Goal: Transaction & Acquisition: Obtain resource

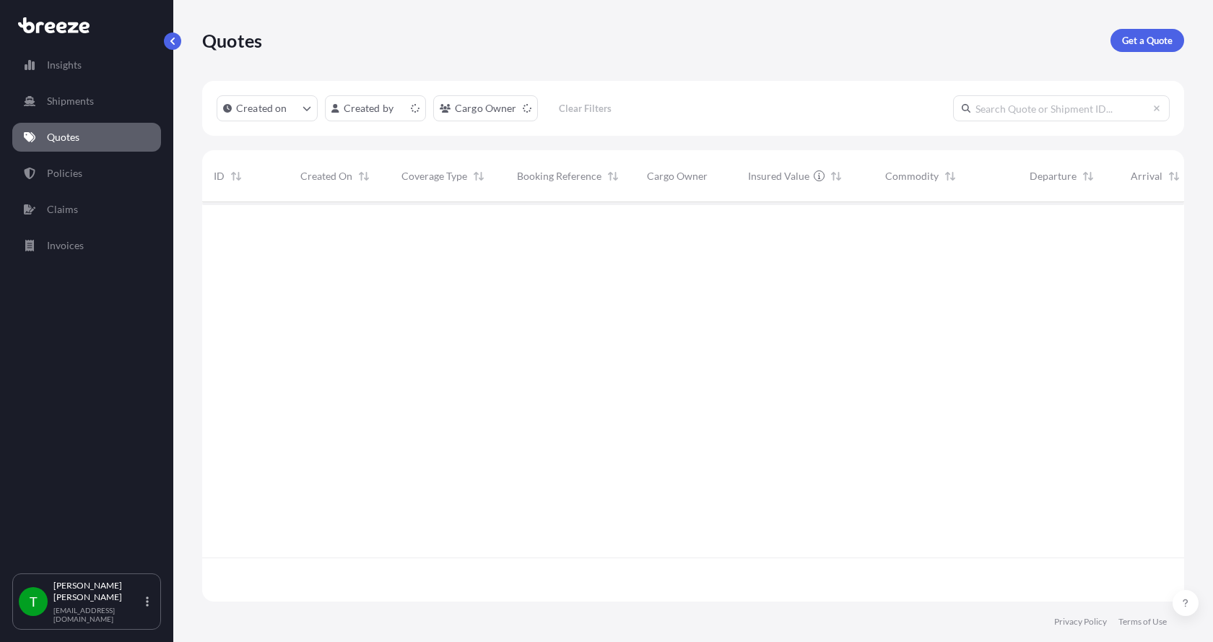
scroll to position [396, 971]
click at [1142, 38] on p "Get a Quote" at bounding box center [1147, 40] width 51 height 14
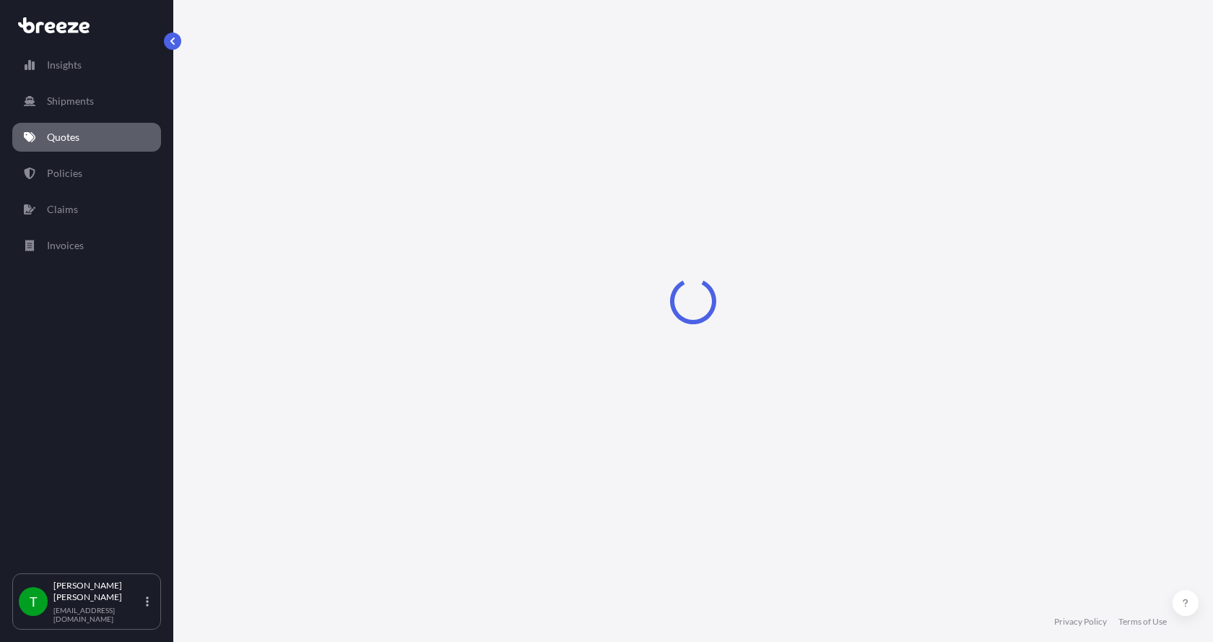
select select "Sea"
select select "1"
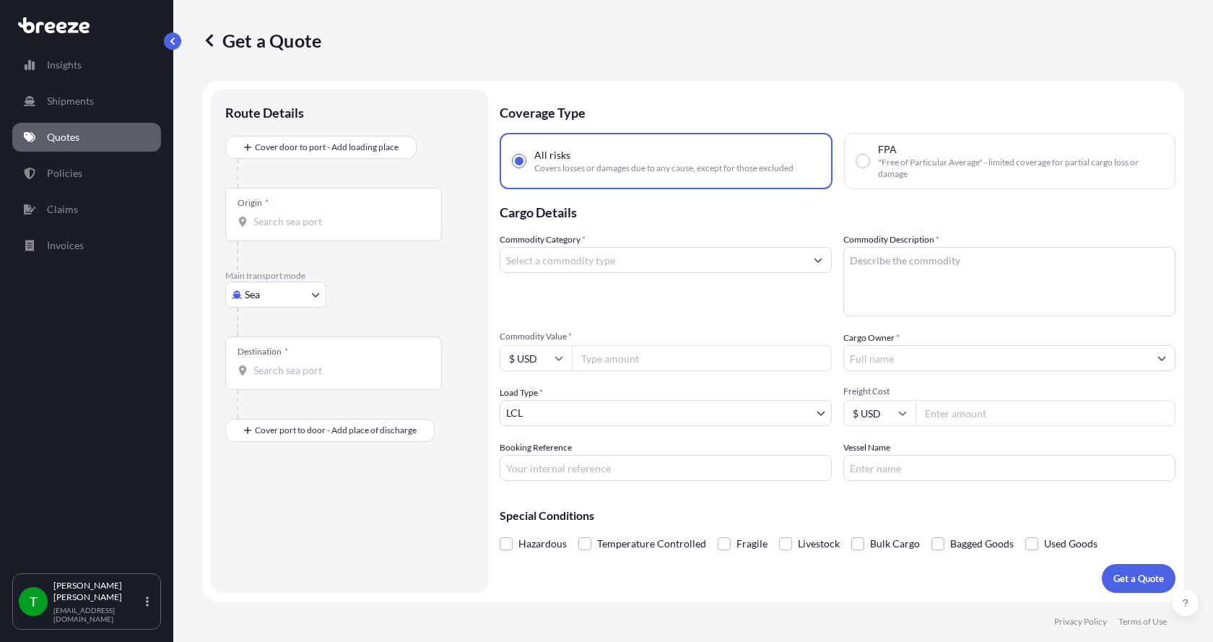
click at [262, 296] on body "Insights Shipments Quotes Policies Claims Invoices T Tim Gieseke tgieseke@jafra…" at bounding box center [606, 321] width 1213 height 642
click at [272, 383] on span "Road" at bounding box center [264, 384] width 23 height 14
select select "Road"
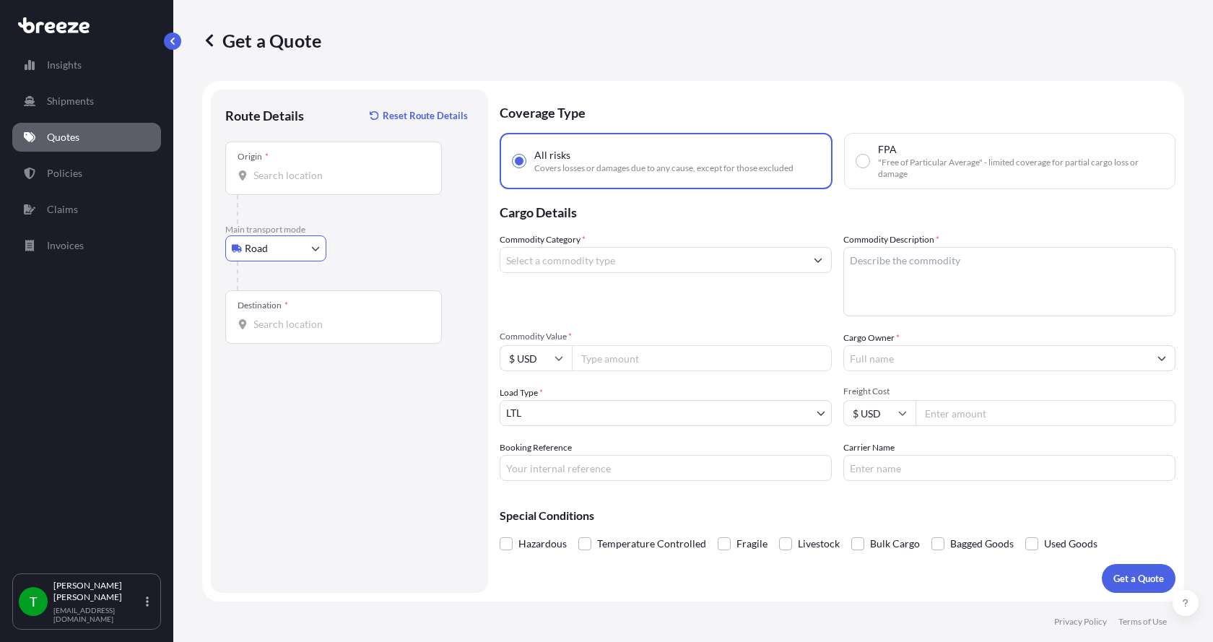
click at [294, 172] on input "Origin *" at bounding box center [338, 175] width 170 height 14
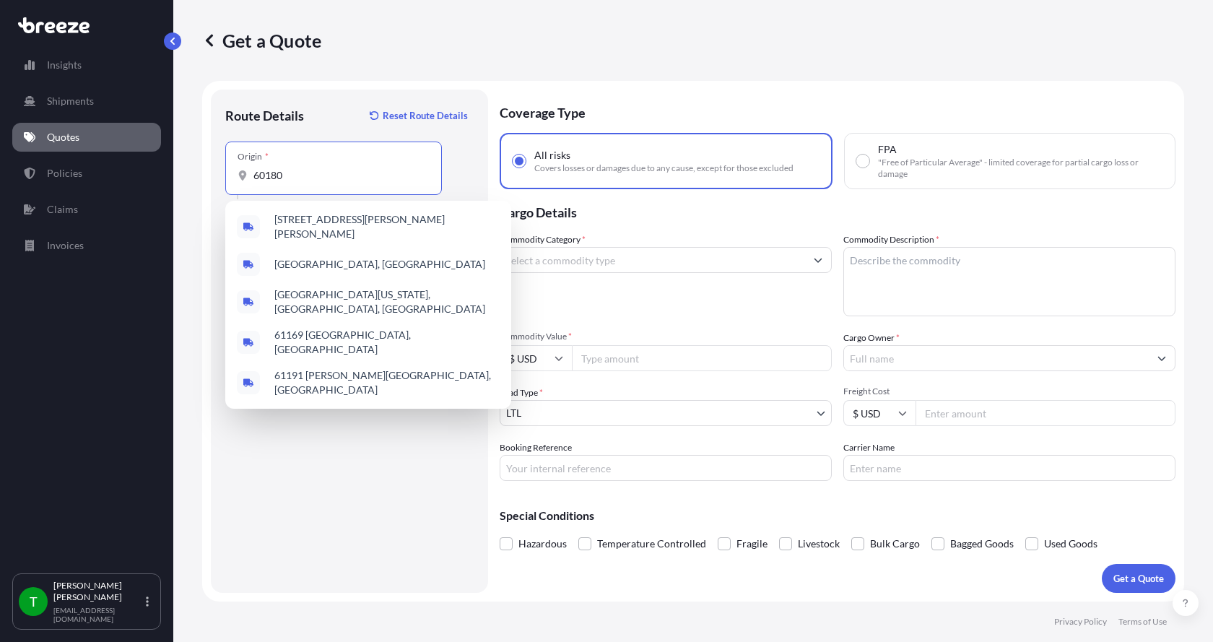
type input "60180"
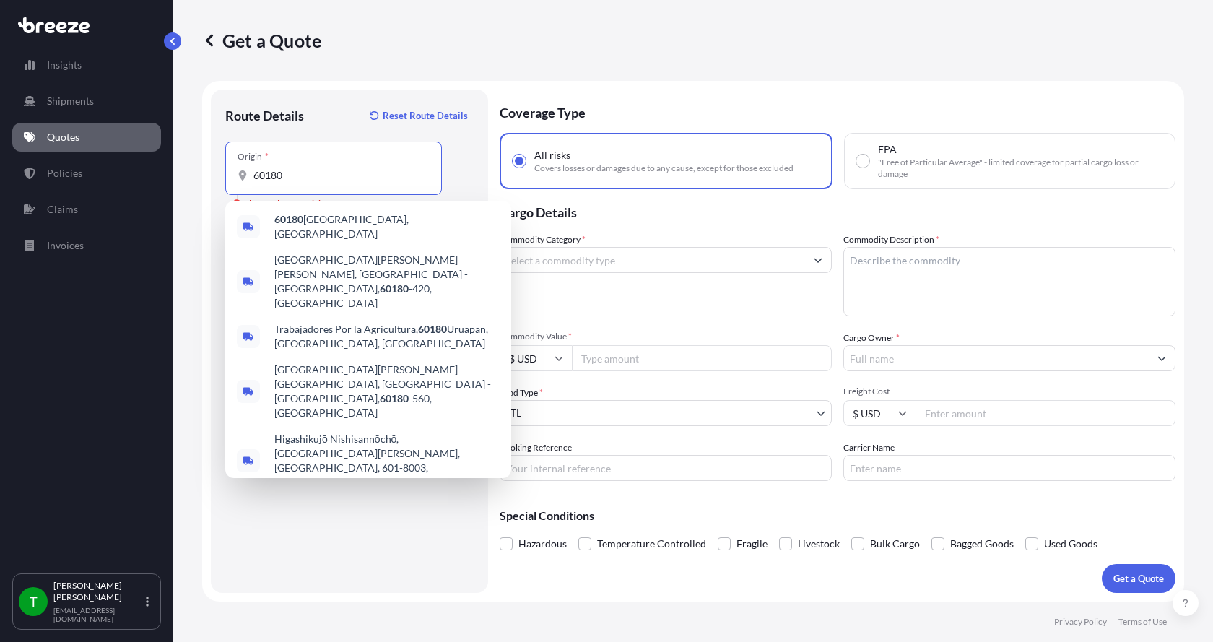
click at [294, 172] on input "60180" at bounding box center [338, 175] width 170 height 14
drag, startPoint x: 295, startPoint y: 175, endPoint x: 244, endPoint y: 175, distance: 51.2
click at [244, 175] on div "60180" at bounding box center [333, 175] width 192 height 14
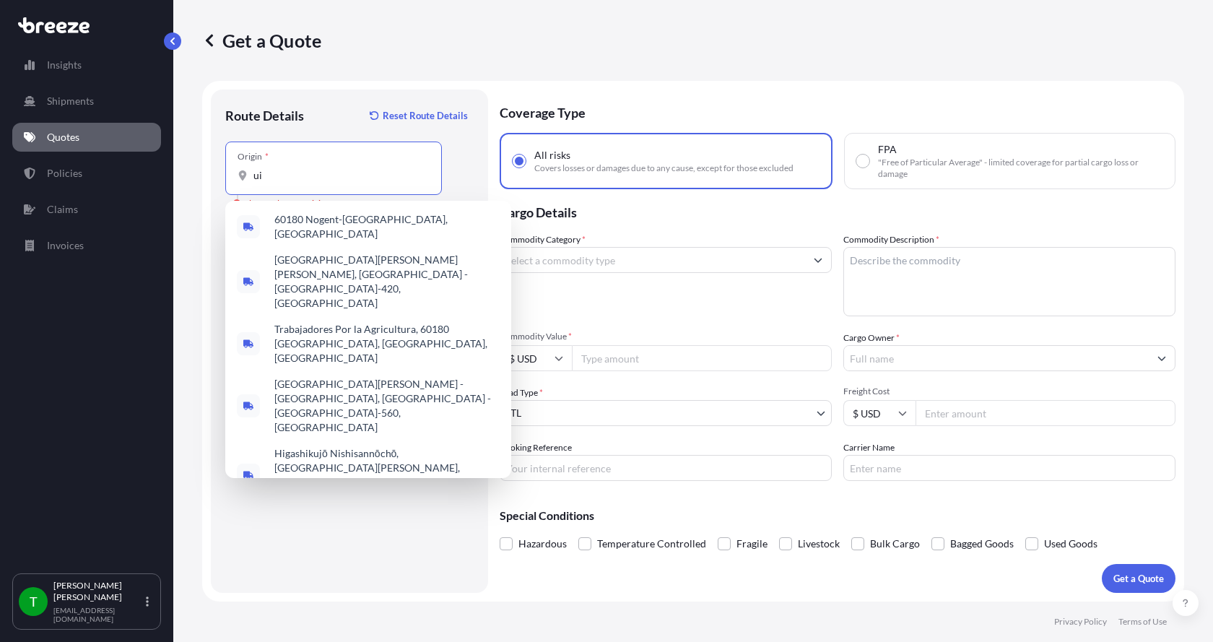
type input "u"
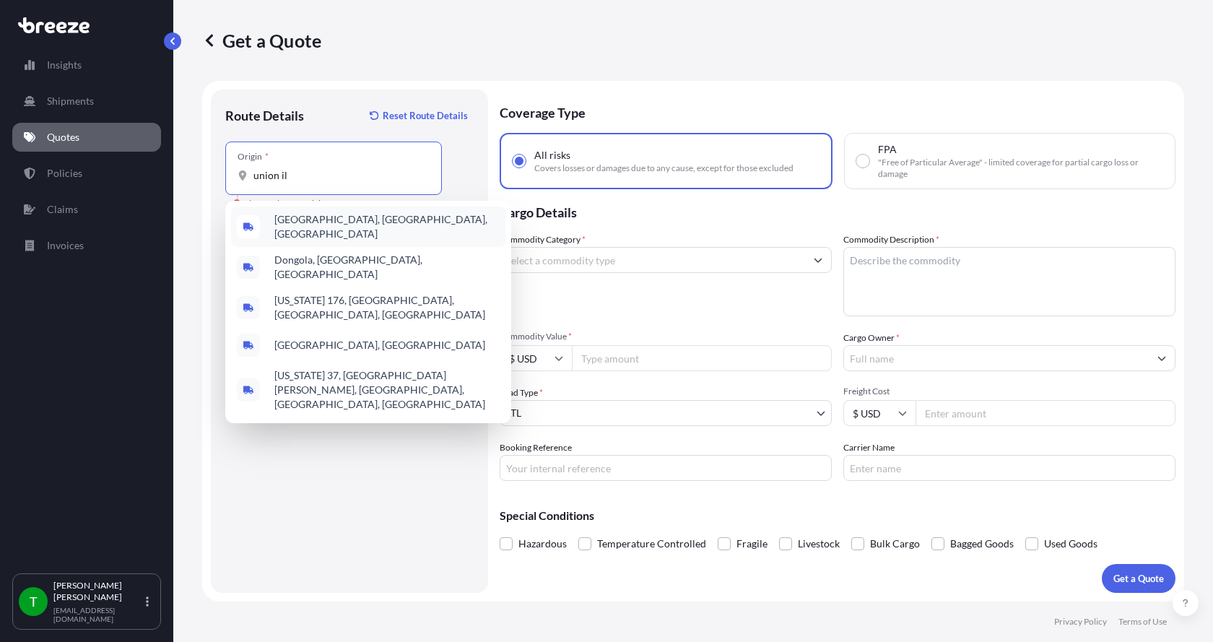
click at [281, 221] on span "Union, IL, USA" at bounding box center [386, 226] width 225 height 29
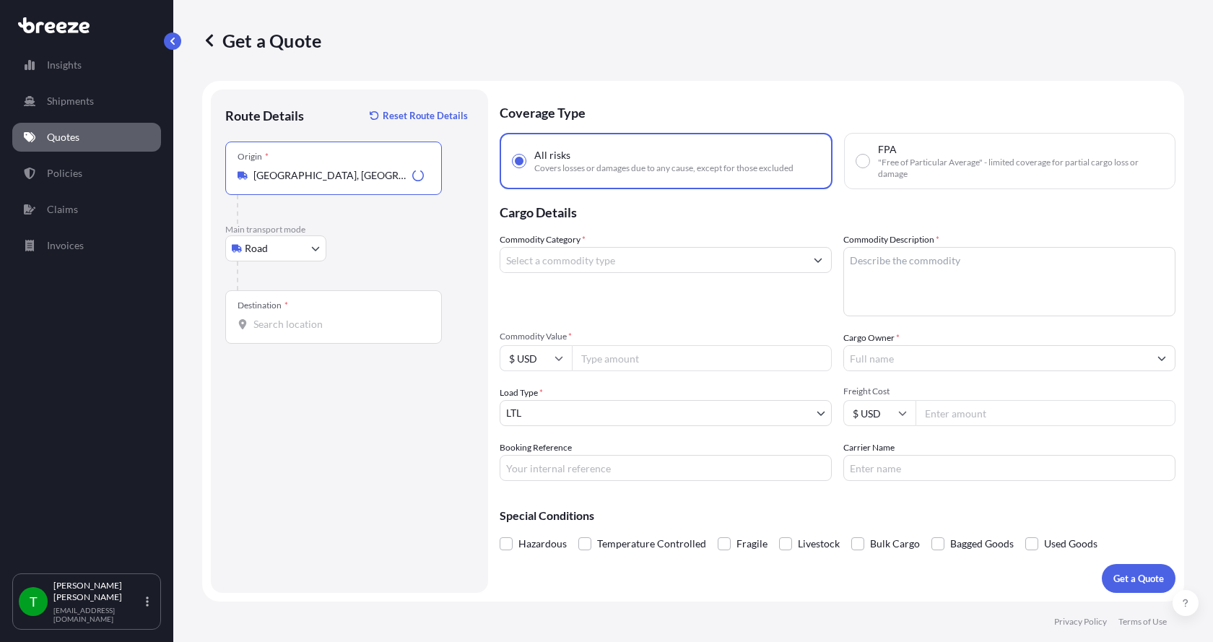
type input "Union, IL, USA"
click at [308, 307] on div "Destination *" at bounding box center [333, 316] width 217 height 53
click at [308, 317] on input "Destination *" at bounding box center [338, 324] width 170 height 14
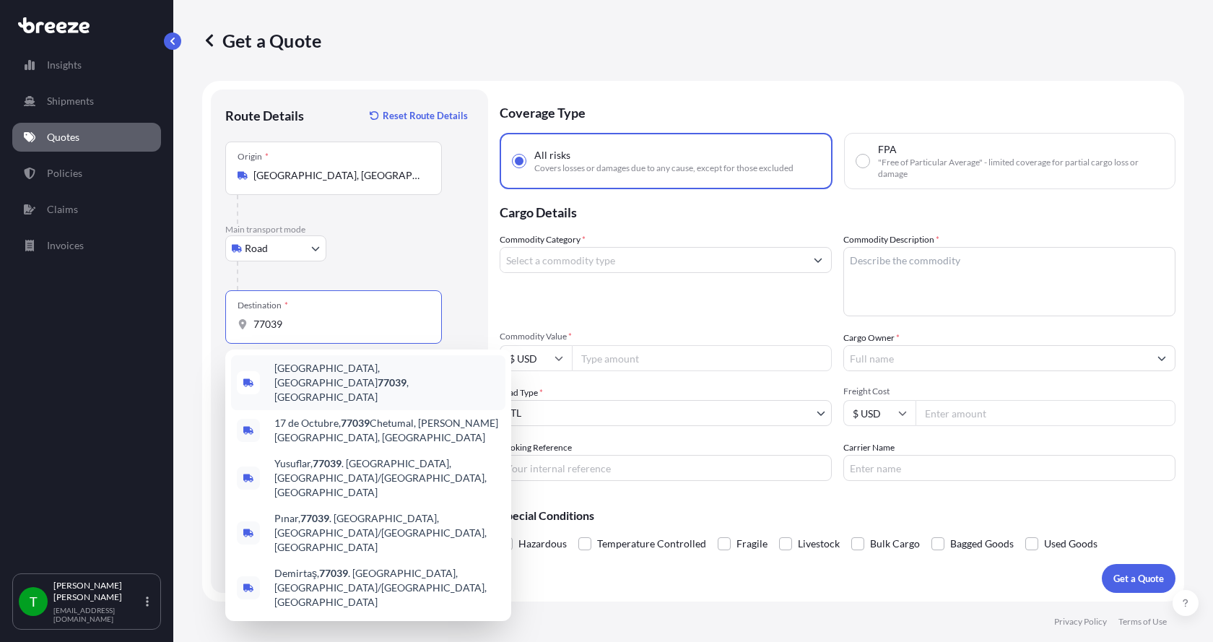
click at [314, 369] on span "Houston, TX 77039 , USA" at bounding box center [386, 382] width 225 height 43
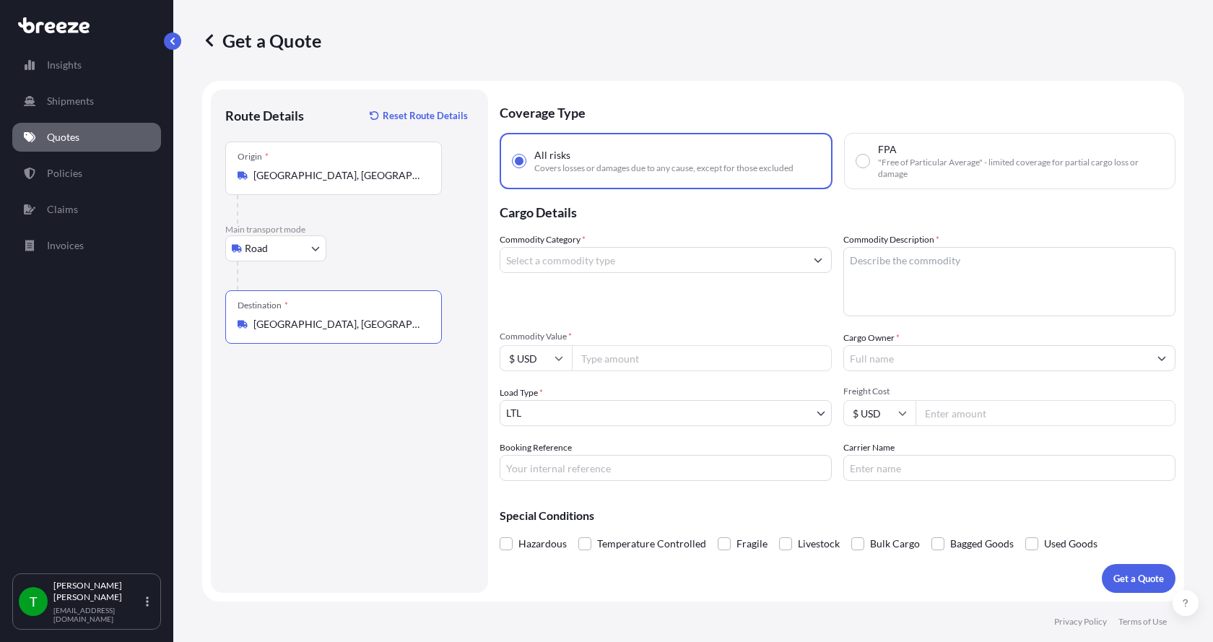
type input "Houston, TX 77039, USA"
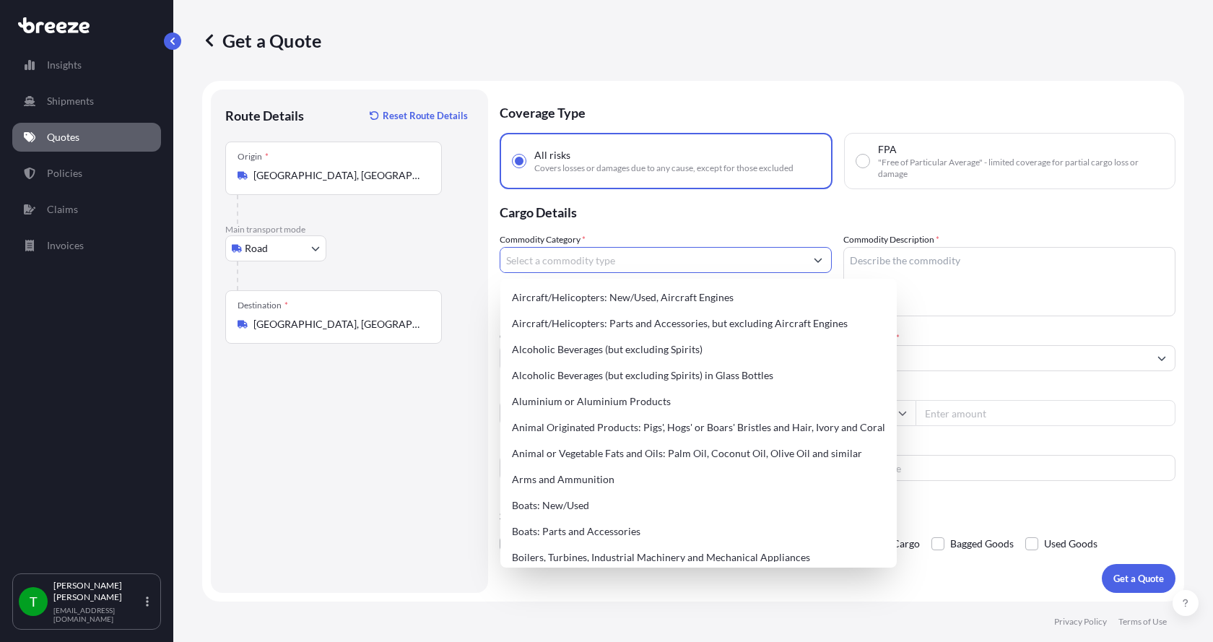
click at [573, 266] on input "Commodity Category *" at bounding box center [652, 260] width 305 height 26
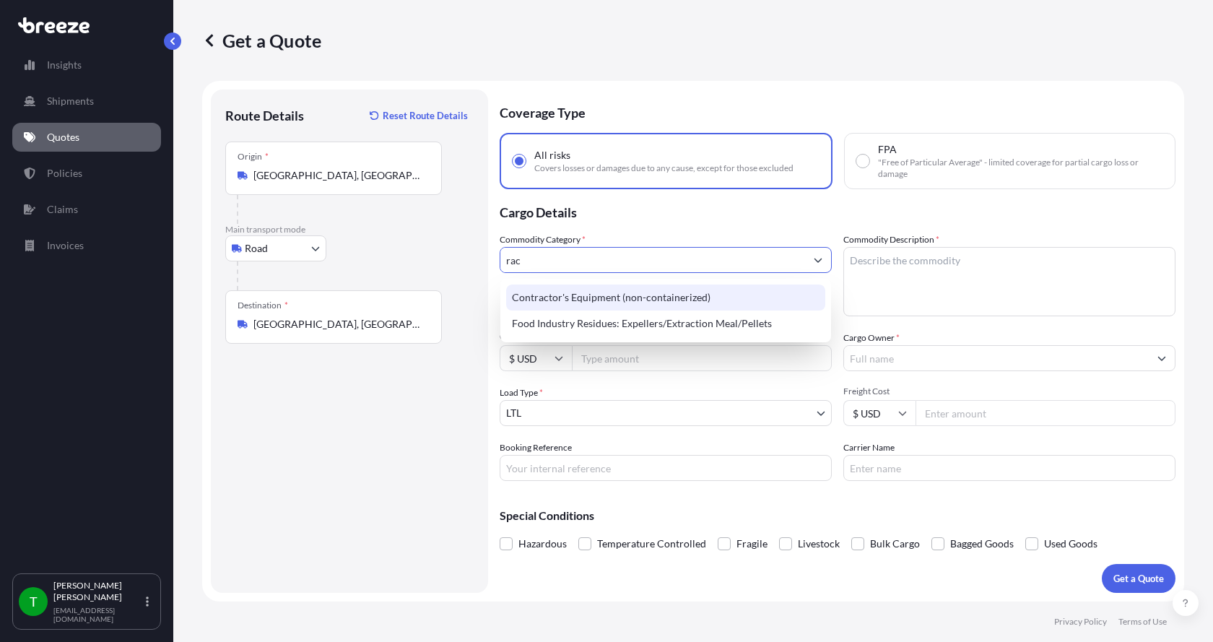
click at [580, 292] on div "Contractor's Equipment (non-containerized)" at bounding box center [665, 297] width 319 height 26
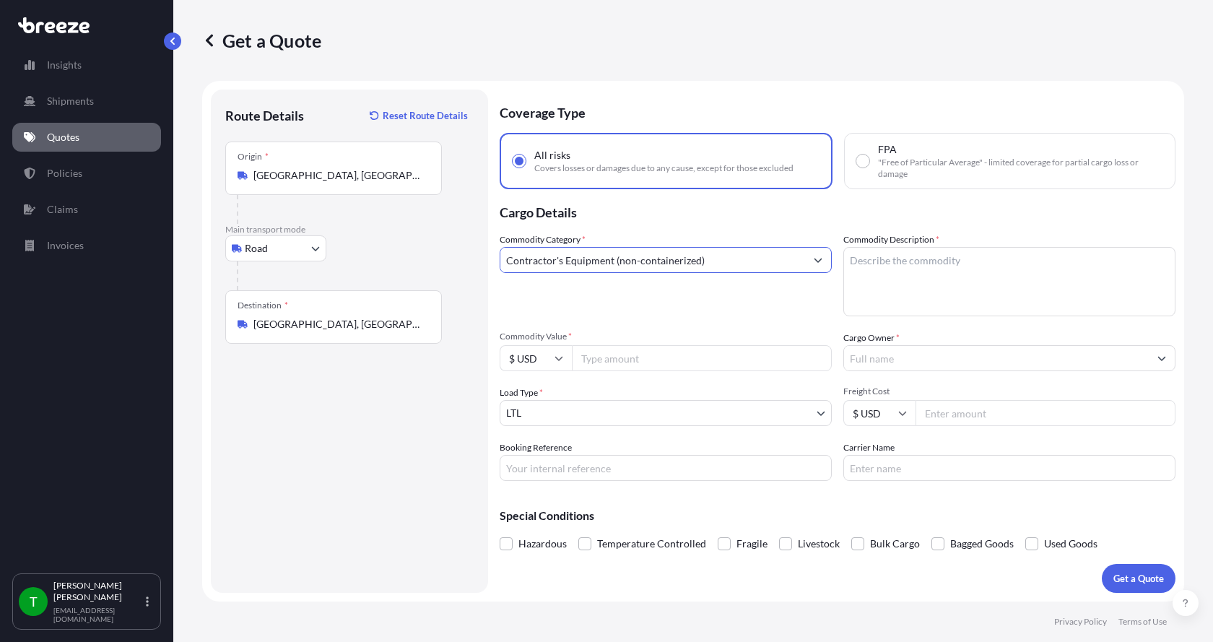
type input "Contractor's Equipment (non-containerized)"
click at [931, 290] on textarea "Commodity Description *" at bounding box center [1009, 281] width 332 height 69
type textarea "rigging racks"
type input "19200"
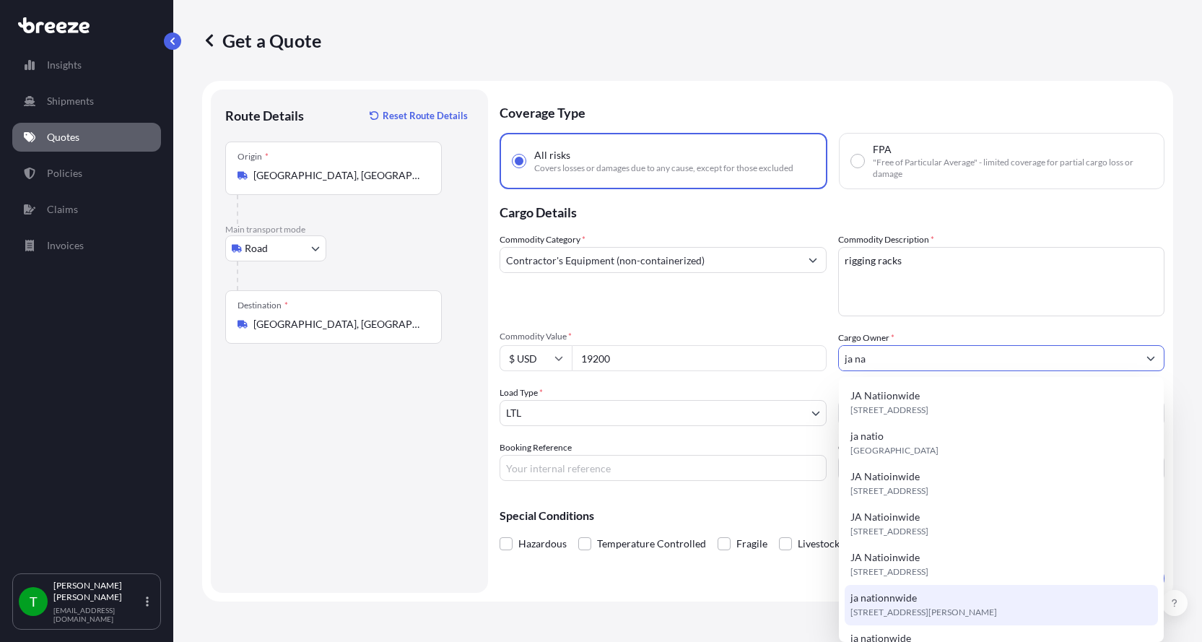
click at [911, 602] on span "ja nationnwide" at bounding box center [883, 597] width 66 height 14
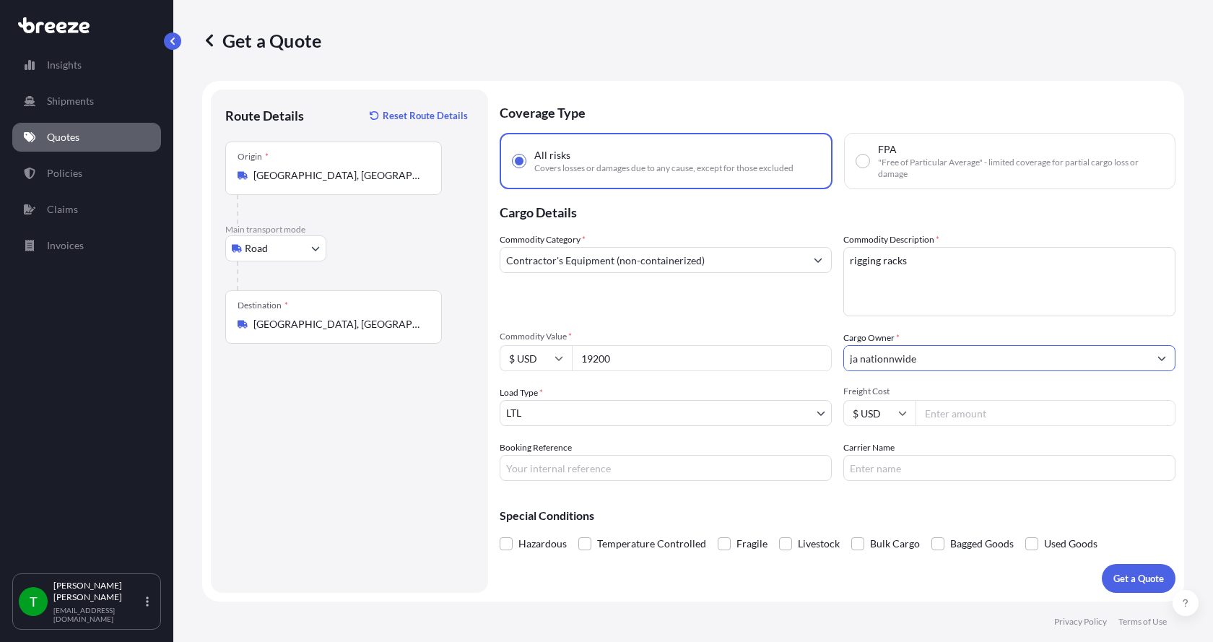
type input "ja nationnwide"
click at [979, 413] on input "Freight Cost" at bounding box center [1045, 413] width 260 height 26
type input "1075"
click at [1134, 580] on p "Get a Quote" at bounding box center [1138, 578] width 51 height 14
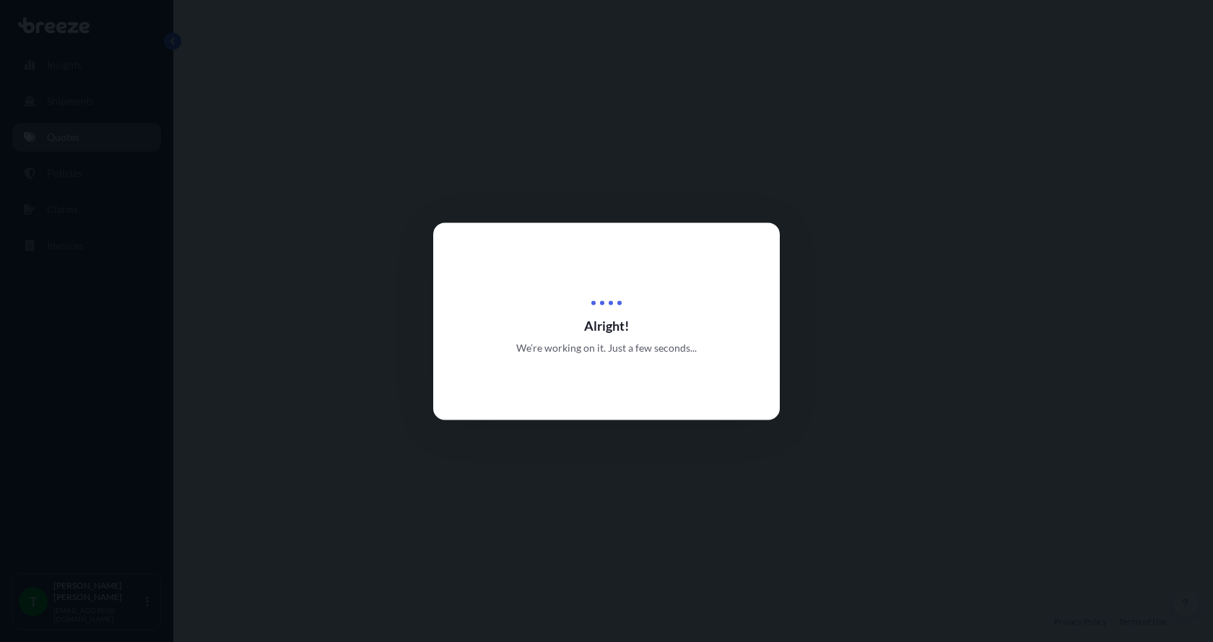
select select "Road"
select select "1"
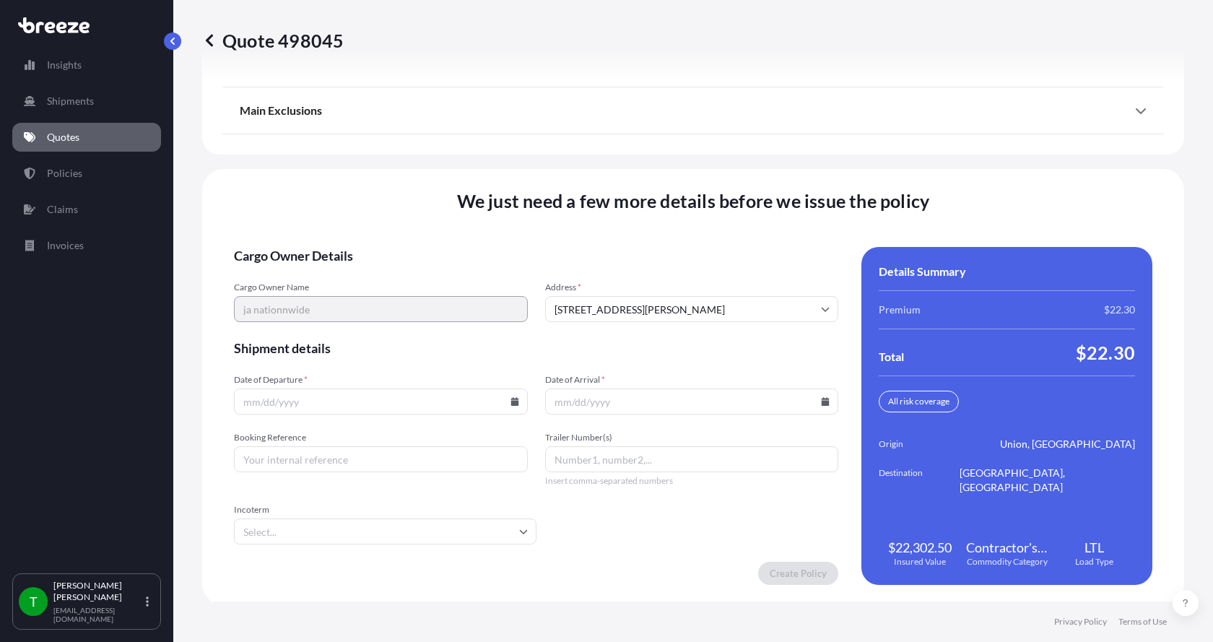
scroll to position [1899, 0]
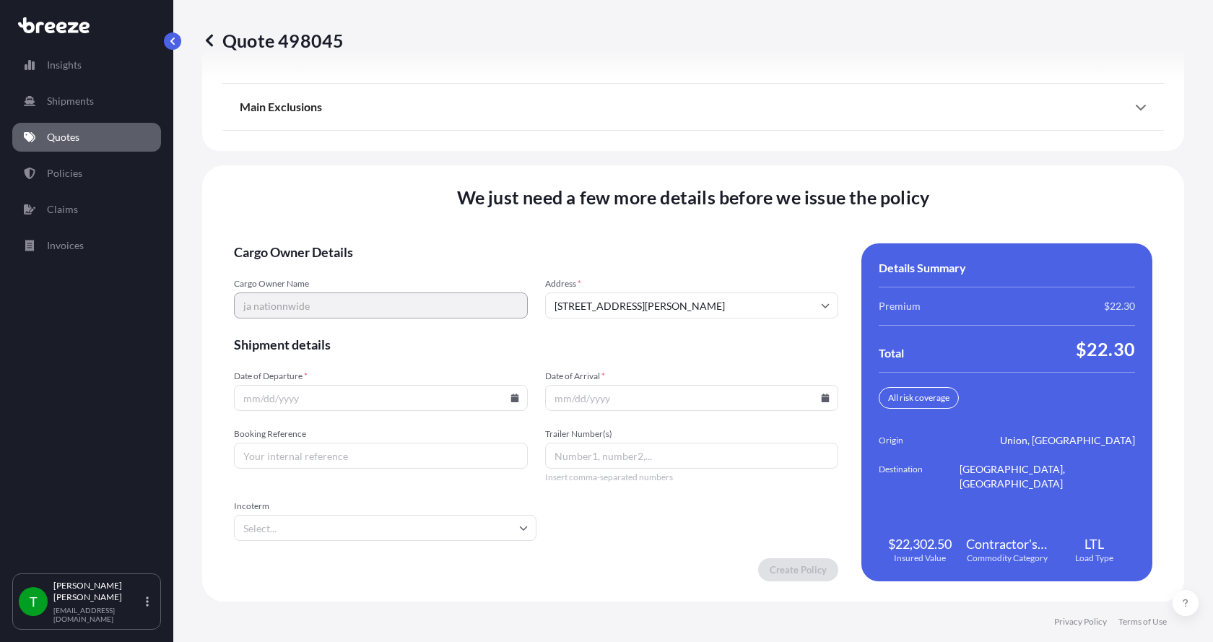
click at [509, 390] on input "Date of Departure *" at bounding box center [381, 398] width 294 height 26
click at [510, 395] on icon at bounding box center [514, 397] width 8 height 9
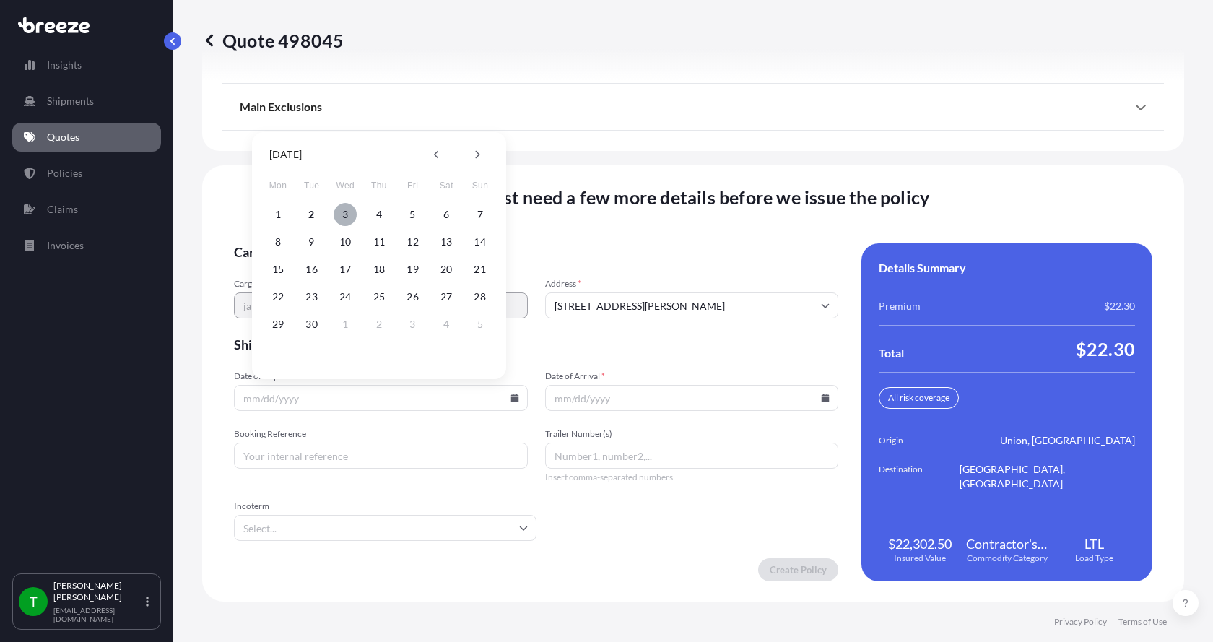
click at [341, 214] on button "3" at bounding box center [344, 214] width 23 height 23
type input "[DATE]"
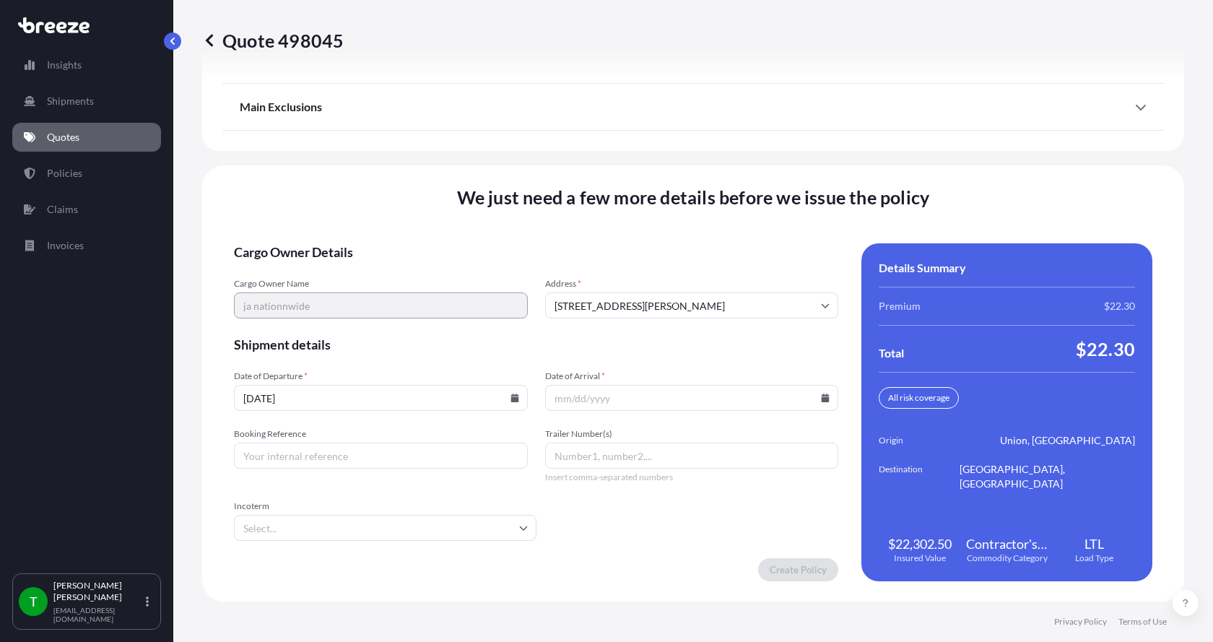
click at [821, 401] on icon at bounding box center [825, 397] width 8 height 9
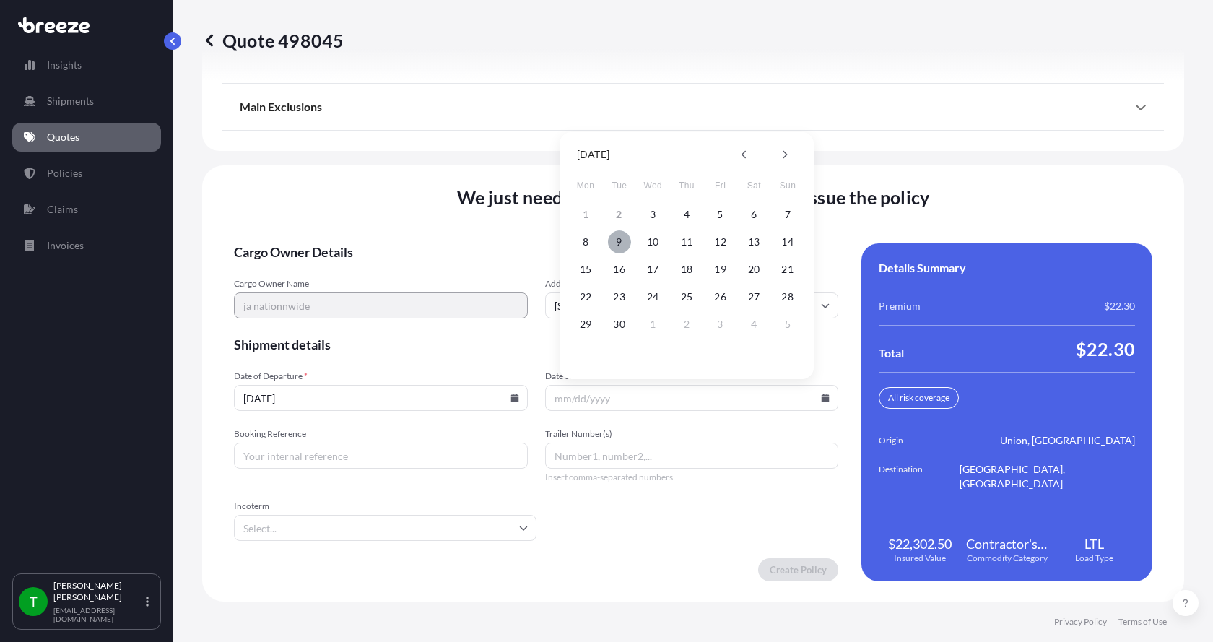
click at [616, 243] on button "9" at bounding box center [619, 241] width 23 height 23
type input "09/09/2025"
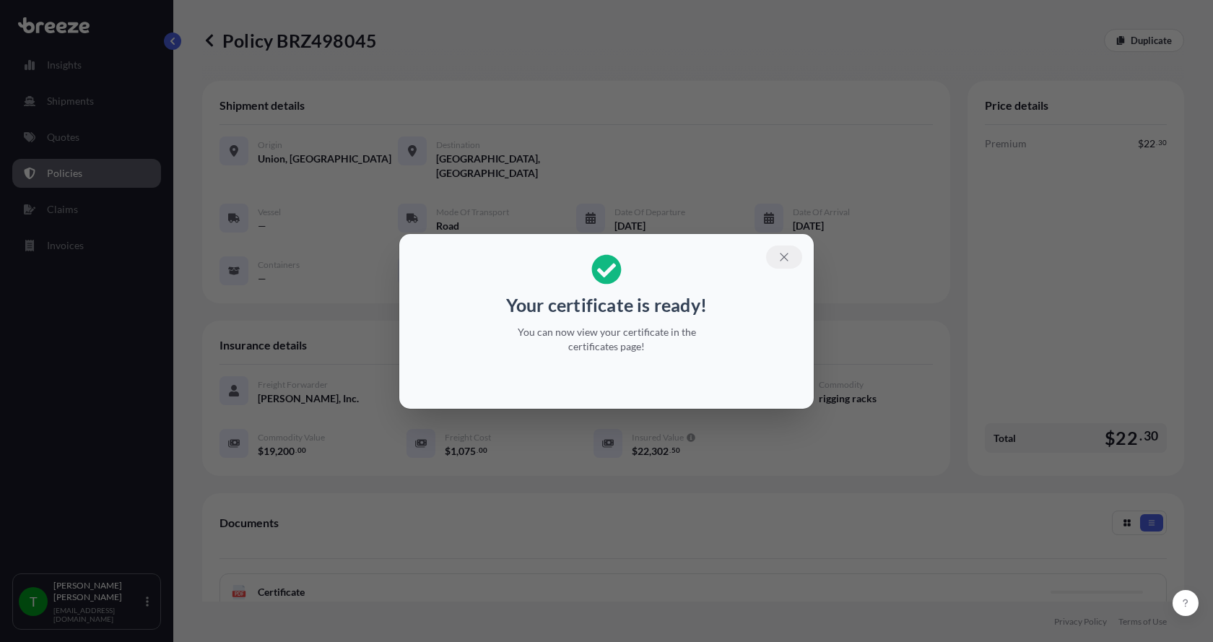
click at [778, 259] on icon "button" at bounding box center [783, 256] width 13 height 13
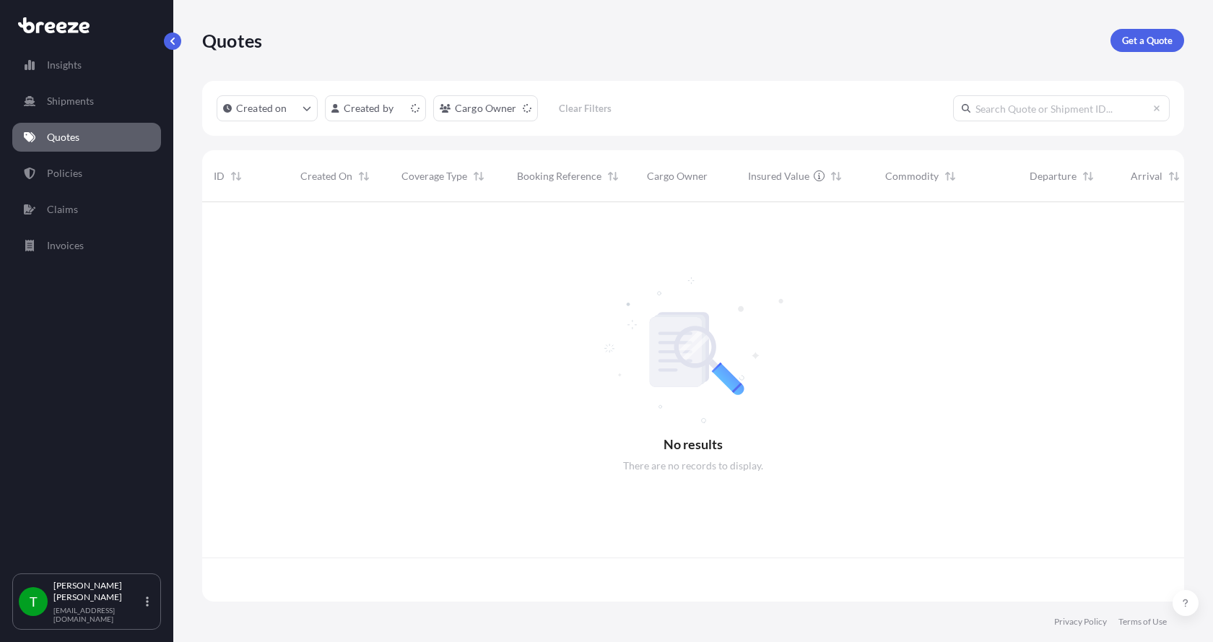
scroll to position [396, 971]
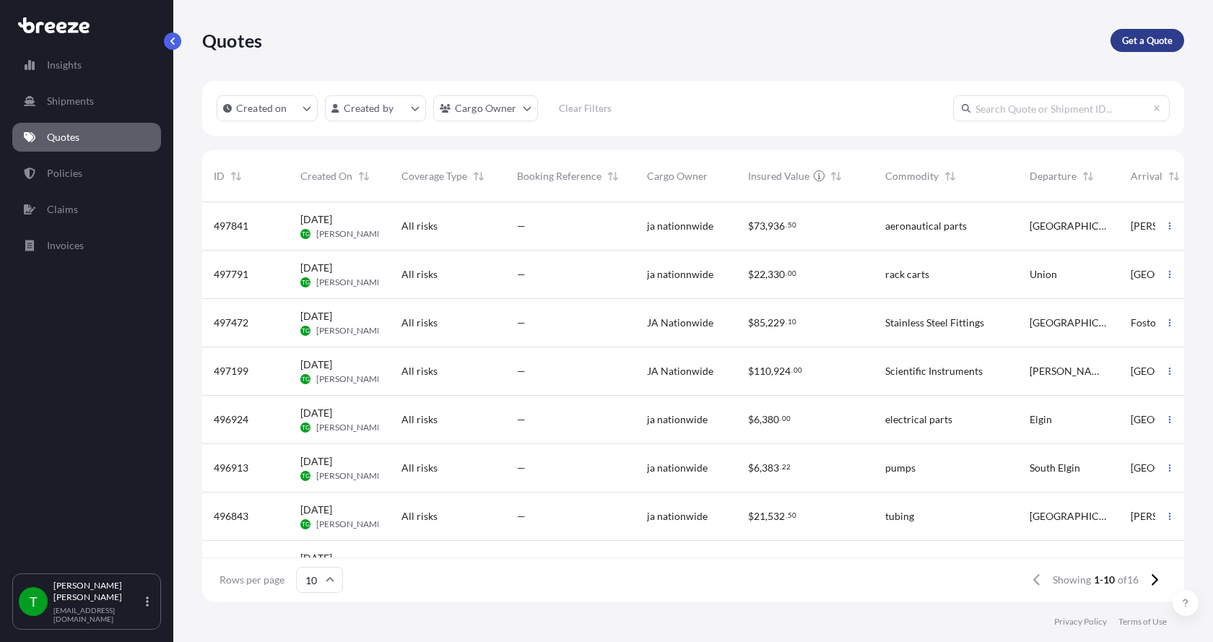
click at [1149, 41] on p "Get a Quote" at bounding box center [1147, 40] width 51 height 14
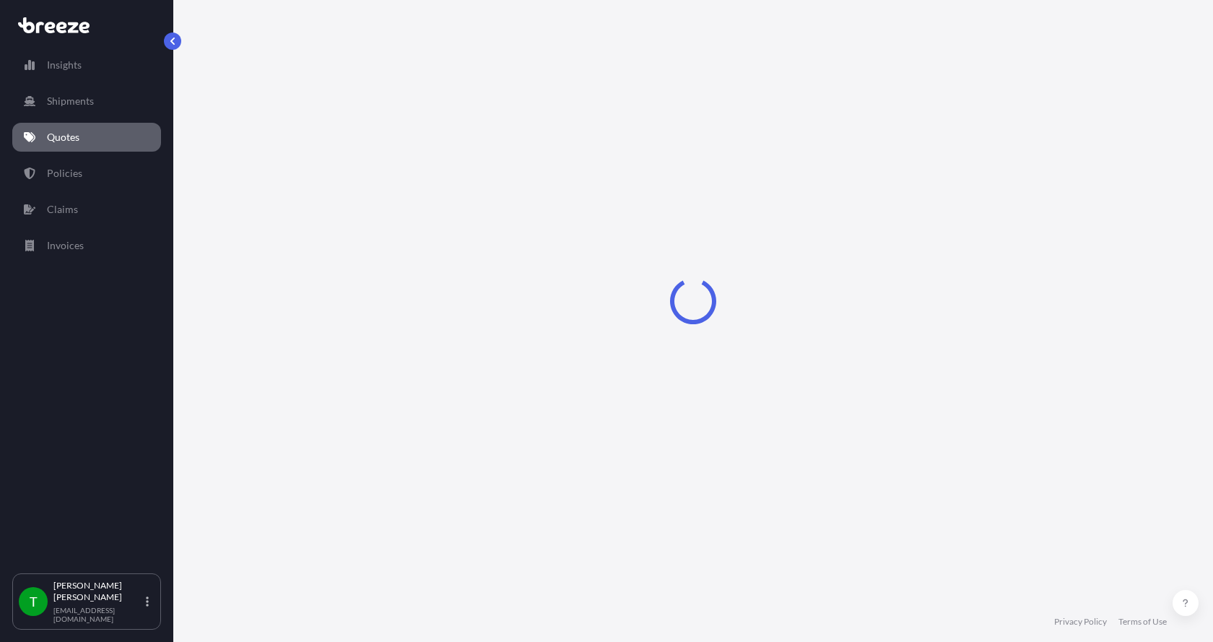
select select "Sea"
select select "1"
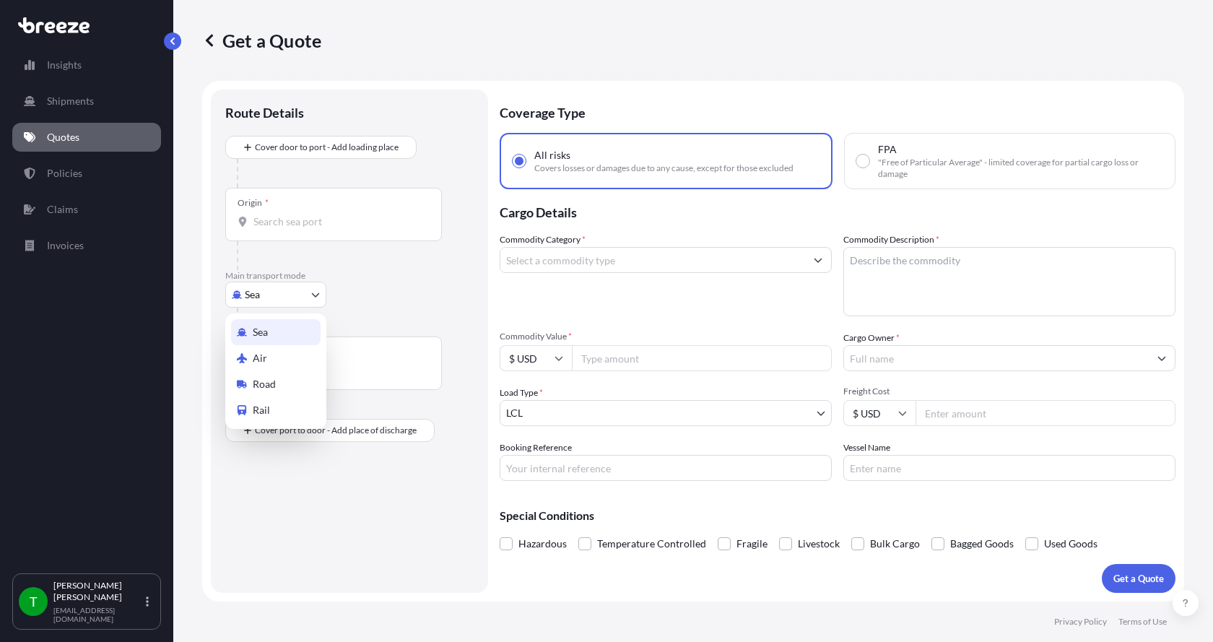
click at [260, 287] on body "Insights Shipments Quotes Policies Claims Invoices T [PERSON_NAME] [EMAIL_ADDRE…" at bounding box center [606, 321] width 1213 height 642
click at [261, 393] on div "Road" at bounding box center [275, 384] width 89 height 26
select select "Road"
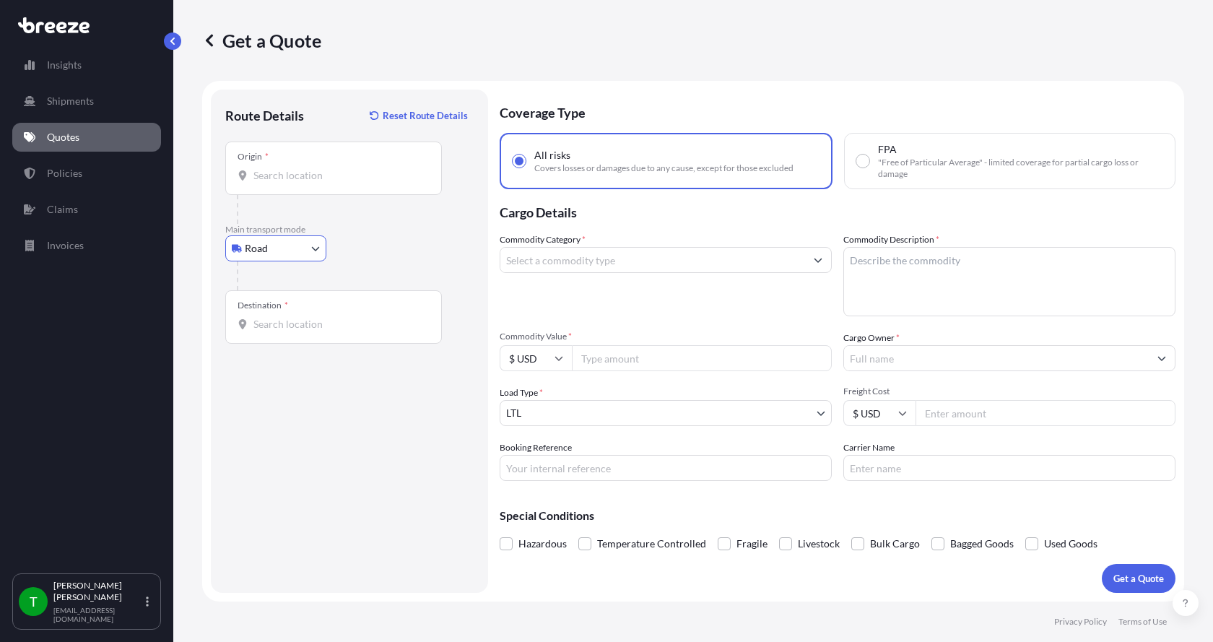
click at [301, 176] on input "Origin *" at bounding box center [338, 175] width 170 height 14
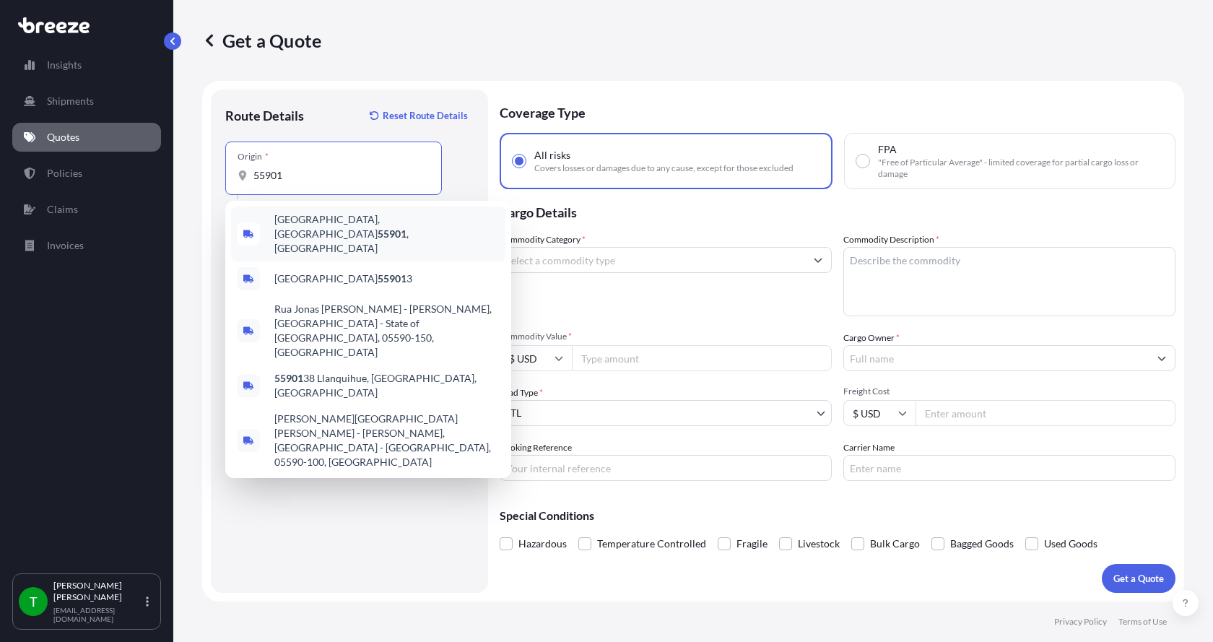
click at [328, 215] on div "[GEOGRAPHIC_DATA] , [GEOGRAPHIC_DATA]" at bounding box center [368, 233] width 274 height 55
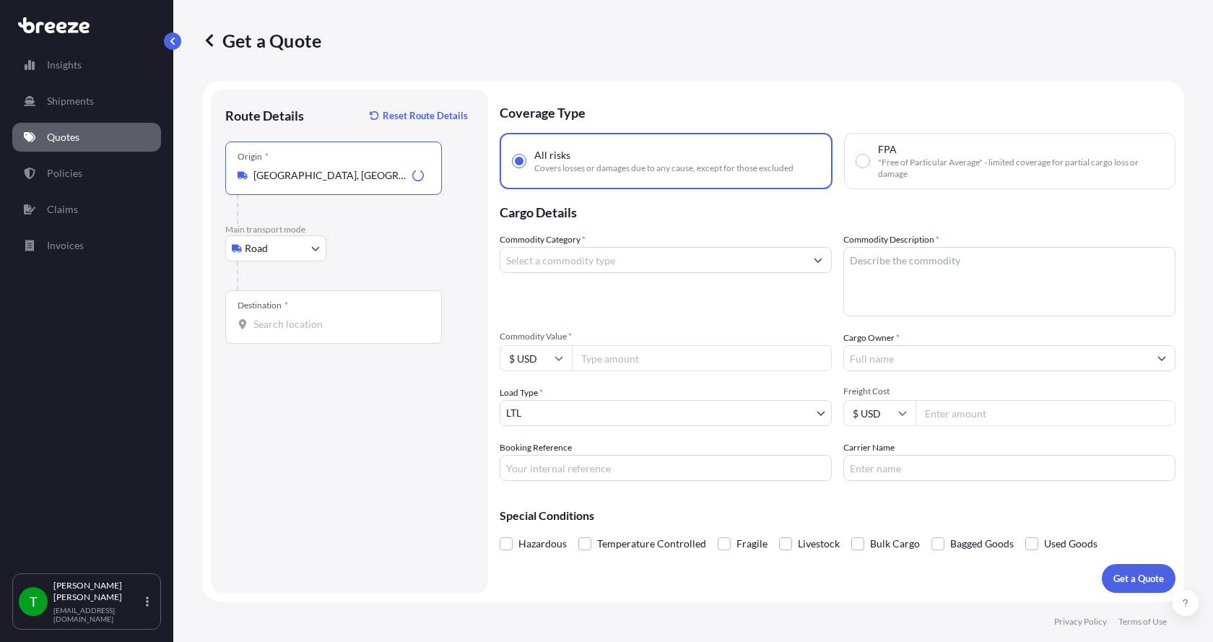
type input "[GEOGRAPHIC_DATA], [GEOGRAPHIC_DATA]"
click at [295, 318] on input "Destination *" at bounding box center [338, 324] width 170 height 14
click at [344, 332] on div "Destination * 60013" at bounding box center [333, 316] width 217 height 53
click at [344, 331] on input "60013" at bounding box center [338, 324] width 170 height 14
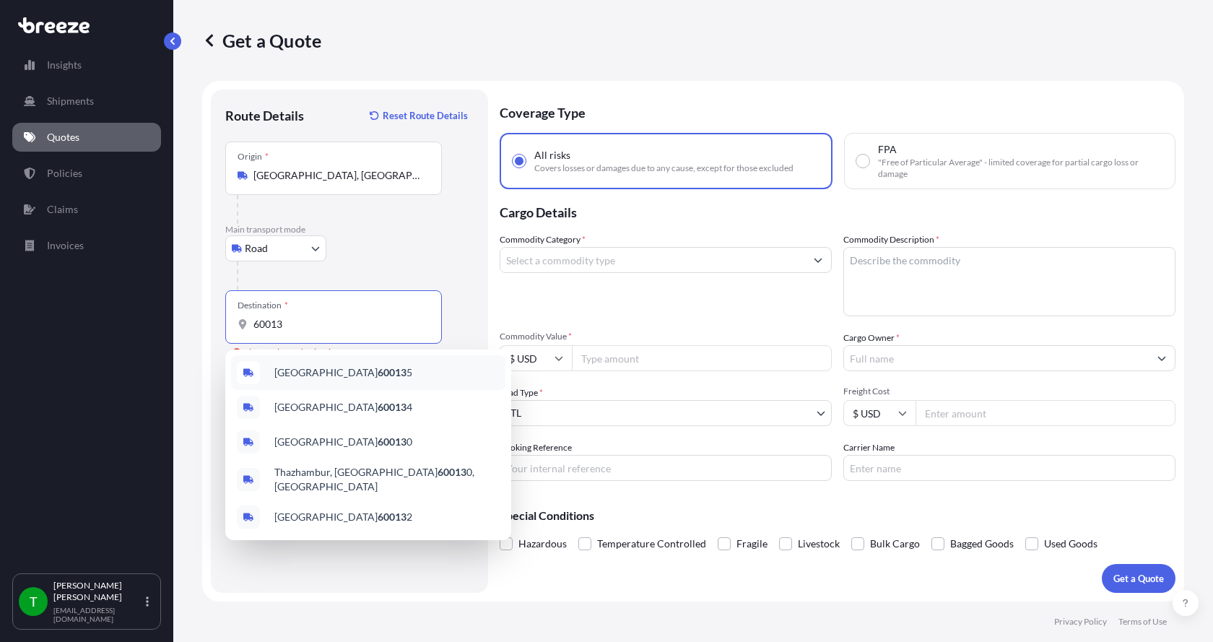
drag, startPoint x: 318, startPoint y: 328, endPoint x: 224, endPoint y: 330, distance: 94.6
click at [224, 330] on div "Route Details Reset Route Details Place of loading Road Road Rail Origin * [GEO…" at bounding box center [349, 340] width 277 height 503
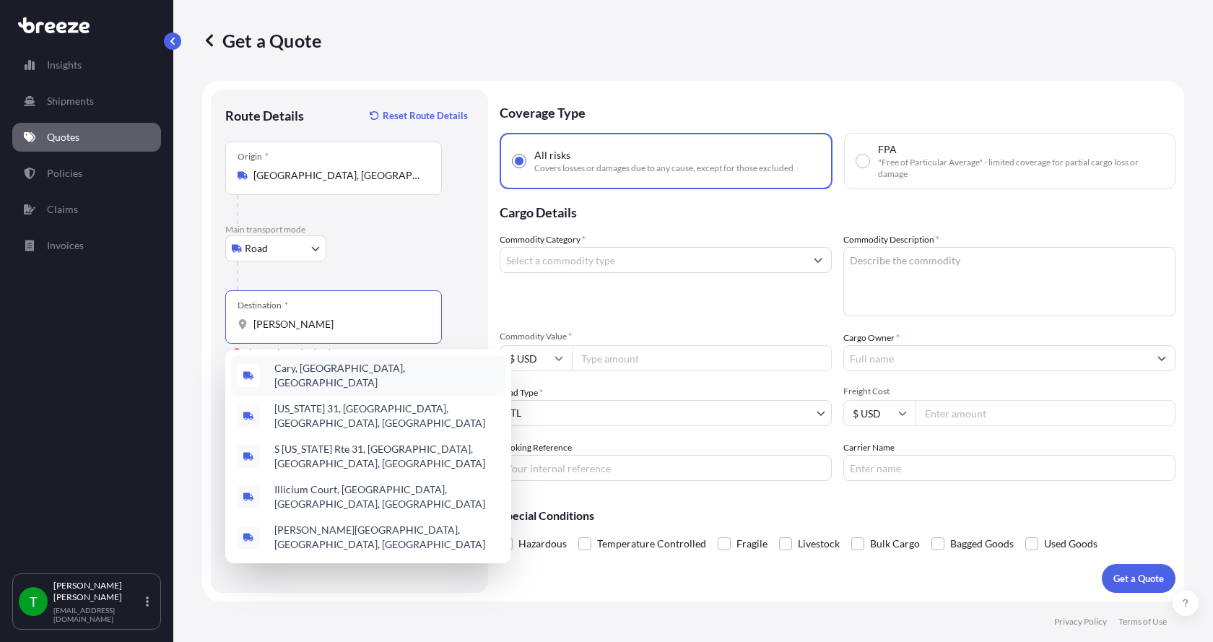
click at [321, 375] on span "Cary, [GEOGRAPHIC_DATA], [GEOGRAPHIC_DATA]" at bounding box center [386, 375] width 225 height 29
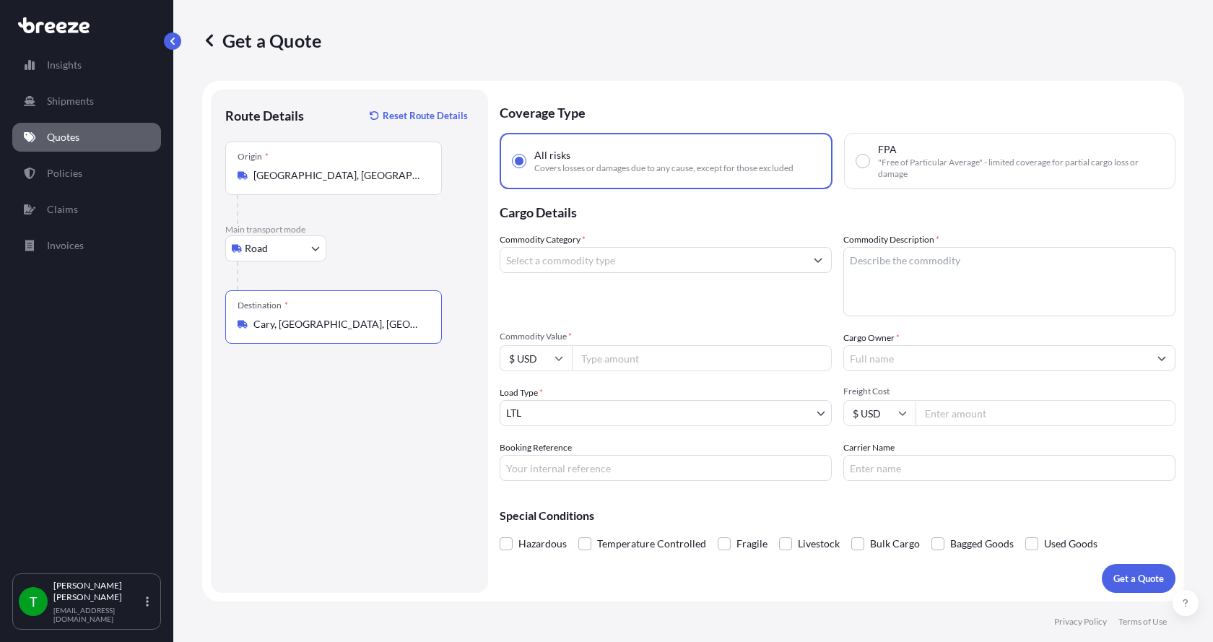
type input "Cary, [GEOGRAPHIC_DATA], [GEOGRAPHIC_DATA]"
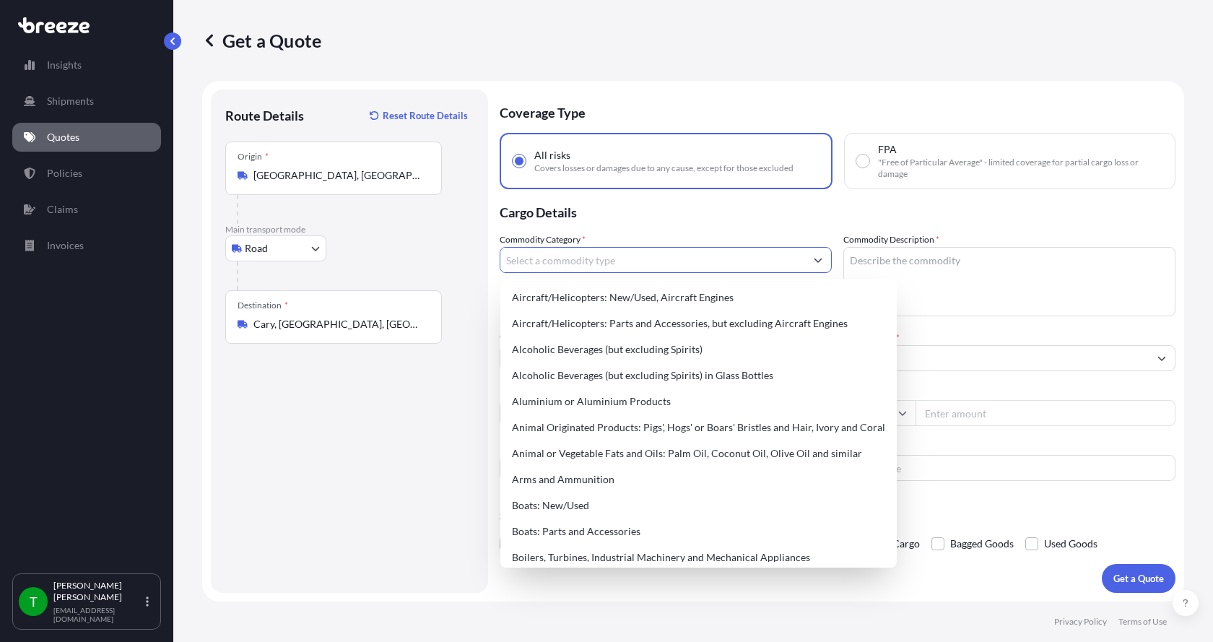
click at [790, 260] on input "Commodity Category *" at bounding box center [652, 260] width 305 height 26
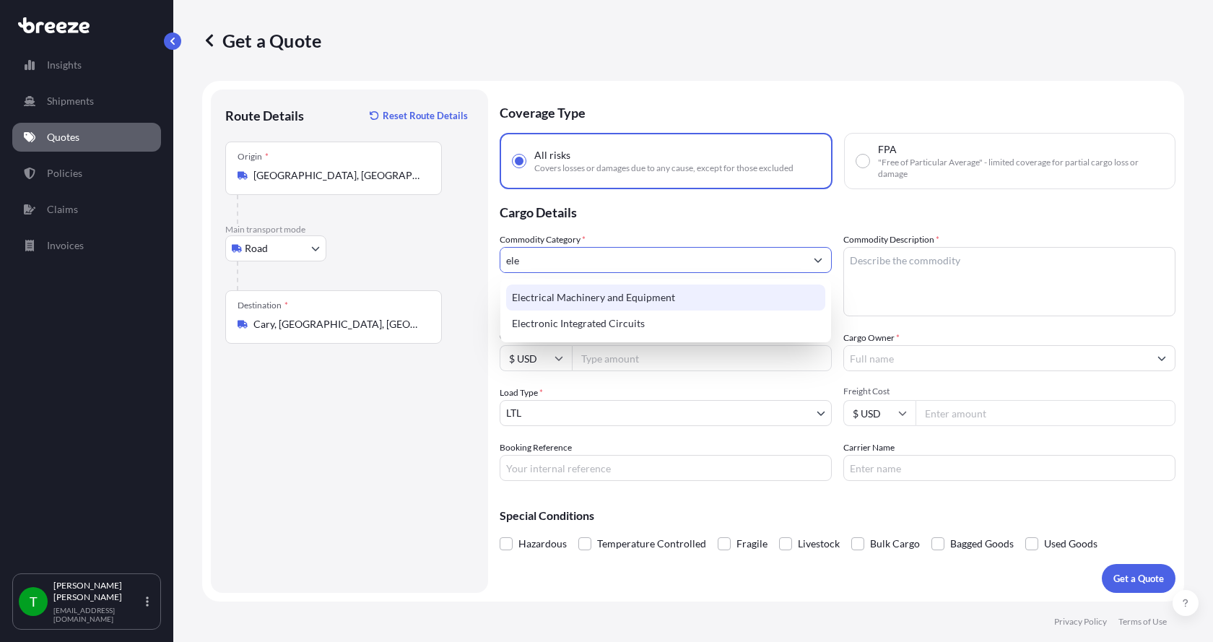
click at [723, 290] on div "Electrical Machinery and Equipment" at bounding box center [665, 297] width 319 height 26
type input "Electrical Machinery and Equipment"
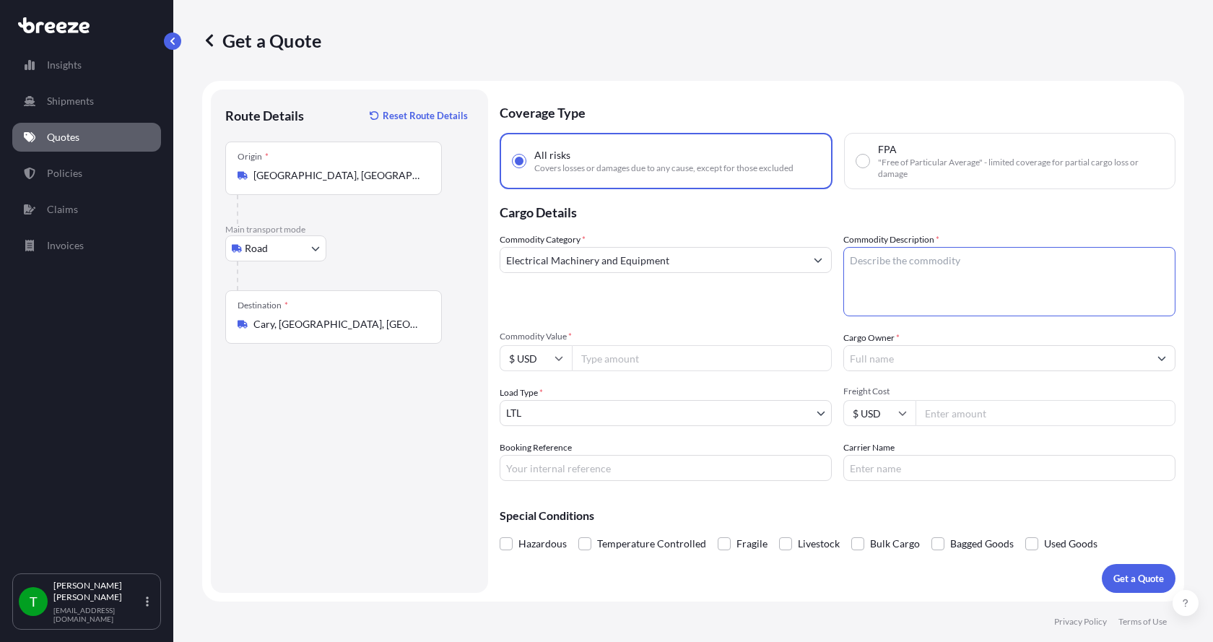
click at [976, 301] on textarea "Commodity Description *" at bounding box center [1009, 281] width 332 height 69
type textarea "enclosures"
click at [670, 440] on div "Commodity Category * Electrical Machinery and Equipment Commodity Description *…" at bounding box center [837, 356] width 676 height 248
click at [622, 356] on input "3" at bounding box center [702, 358] width 260 height 26
type input "3764.64"
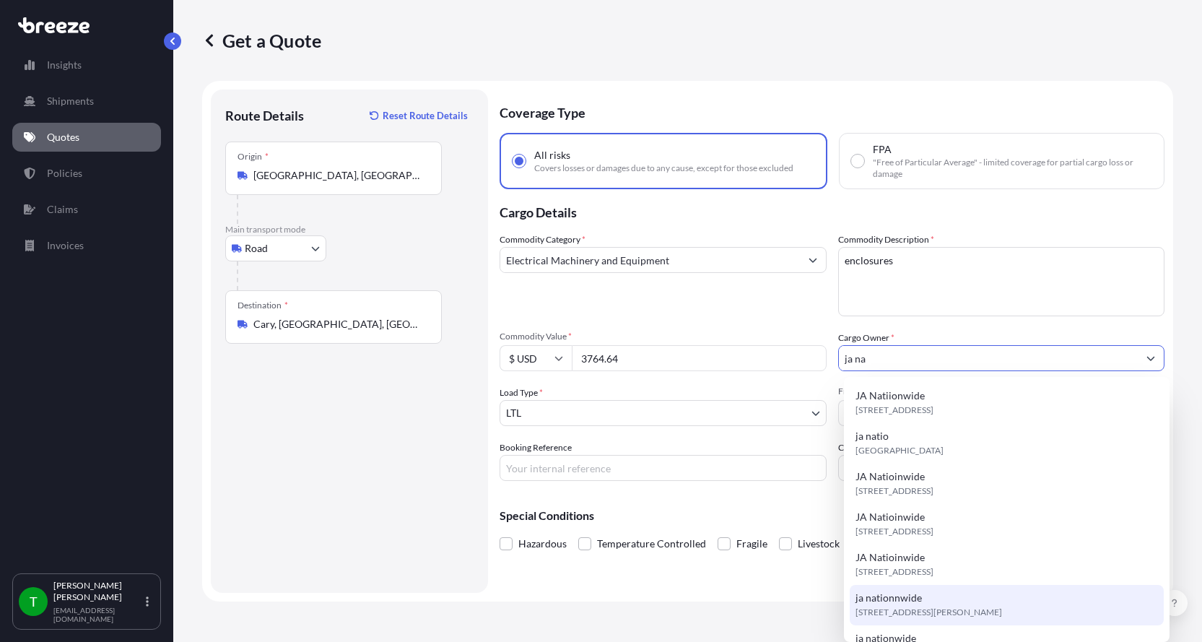
click at [927, 594] on div "ja nationnwide [STREET_ADDRESS][PERSON_NAME]" at bounding box center [1006, 605] width 314 height 40
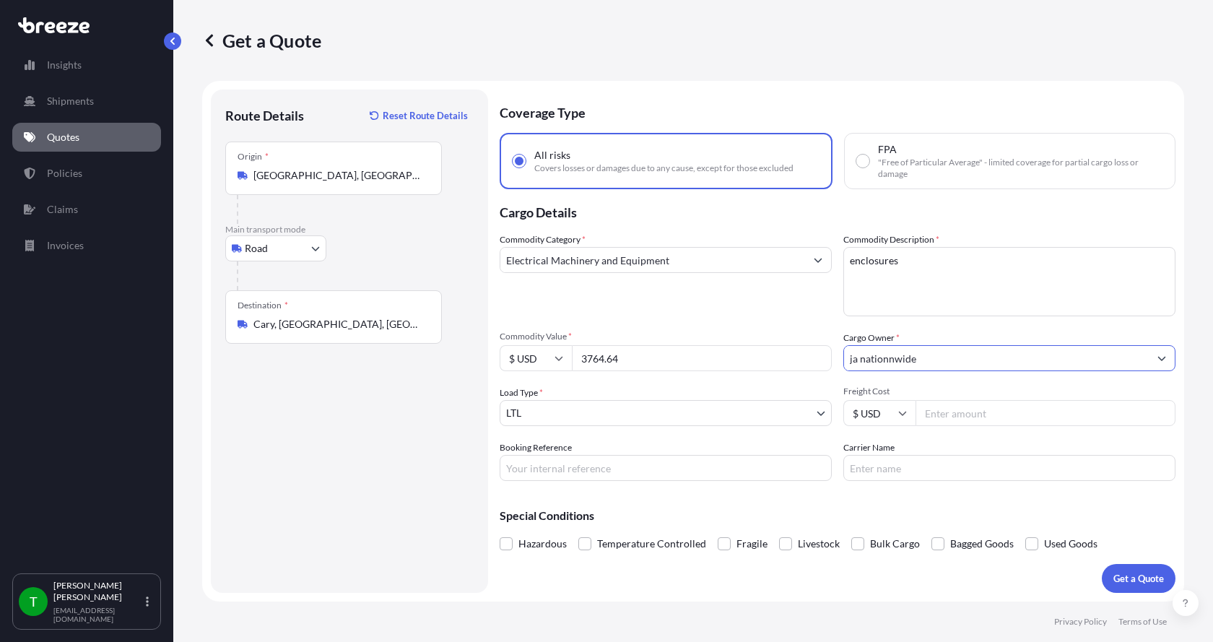
type input "ja nationnwide"
click at [966, 424] on input "Freight Cost" at bounding box center [1045, 413] width 260 height 26
type input "135"
click at [1143, 579] on p "Get a Quote" at bounding box center [1138, 578] width 51 height 14
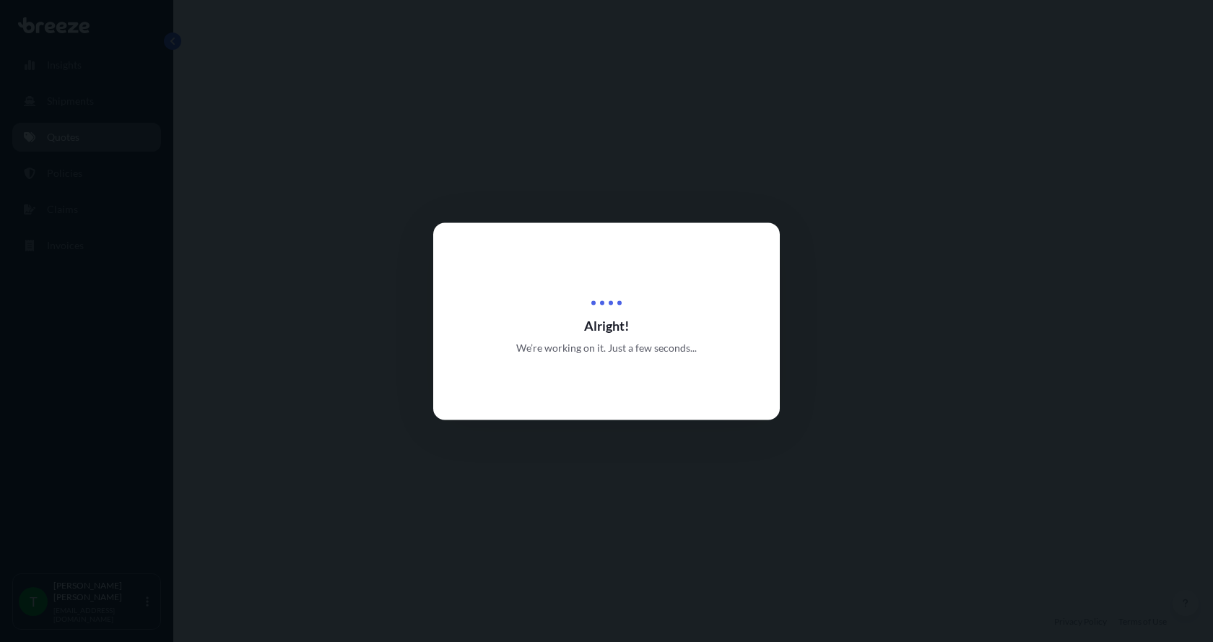
select select "Road"
select select "1"
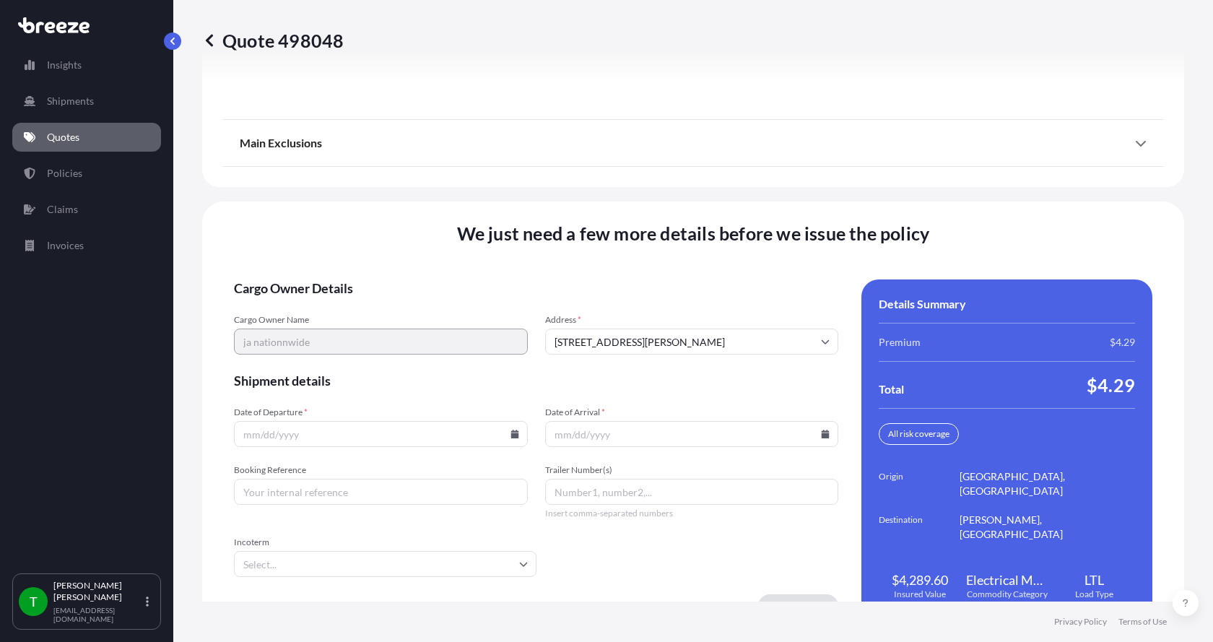
scroll to position [1899, 0]
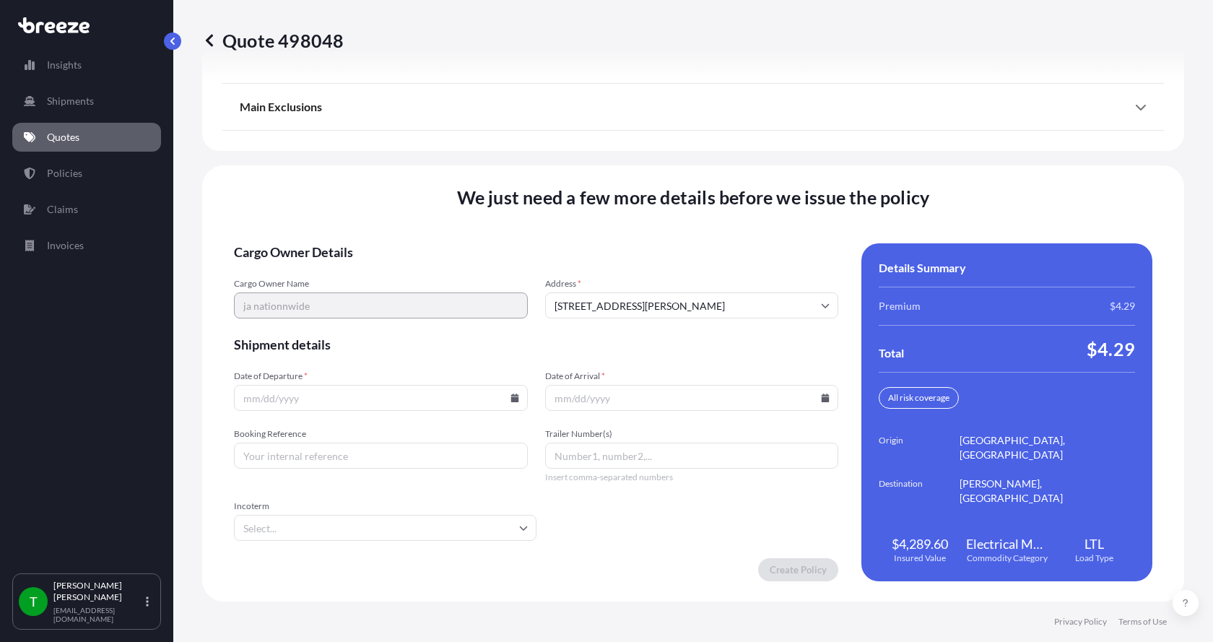
click at [503, 398] on input "Date of Departure *" at bounding box center [381, 398] width 294 height 26
click at [510, 397] on icon at bounding box center [514, 397] width 8 height 9
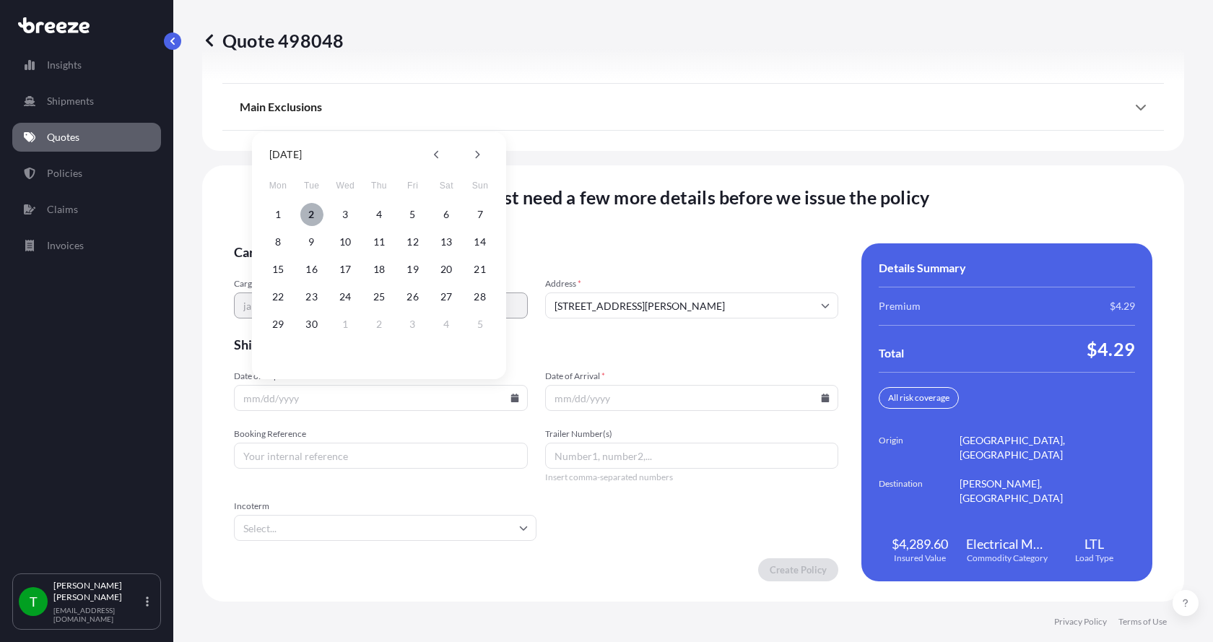
click at [314, 214] on button "2" at bounding box center [311, 214] width 23 height 23
type input "[DATE]"
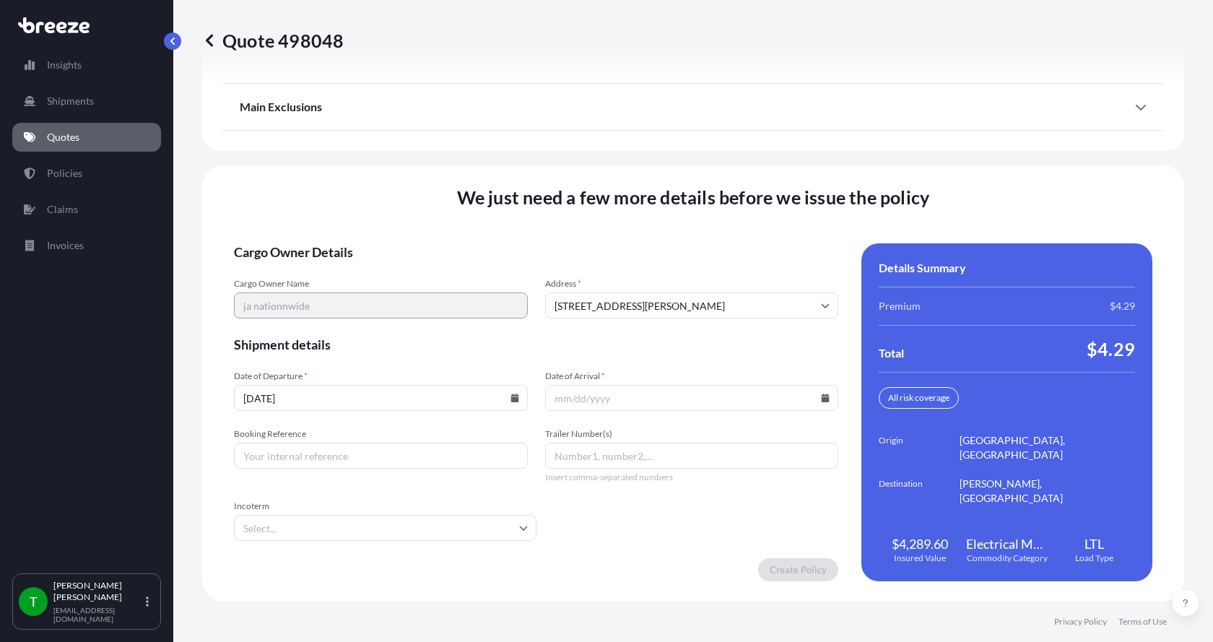
click at [821, 400] on icon at bounding box center [825, 397] width 8 height 9
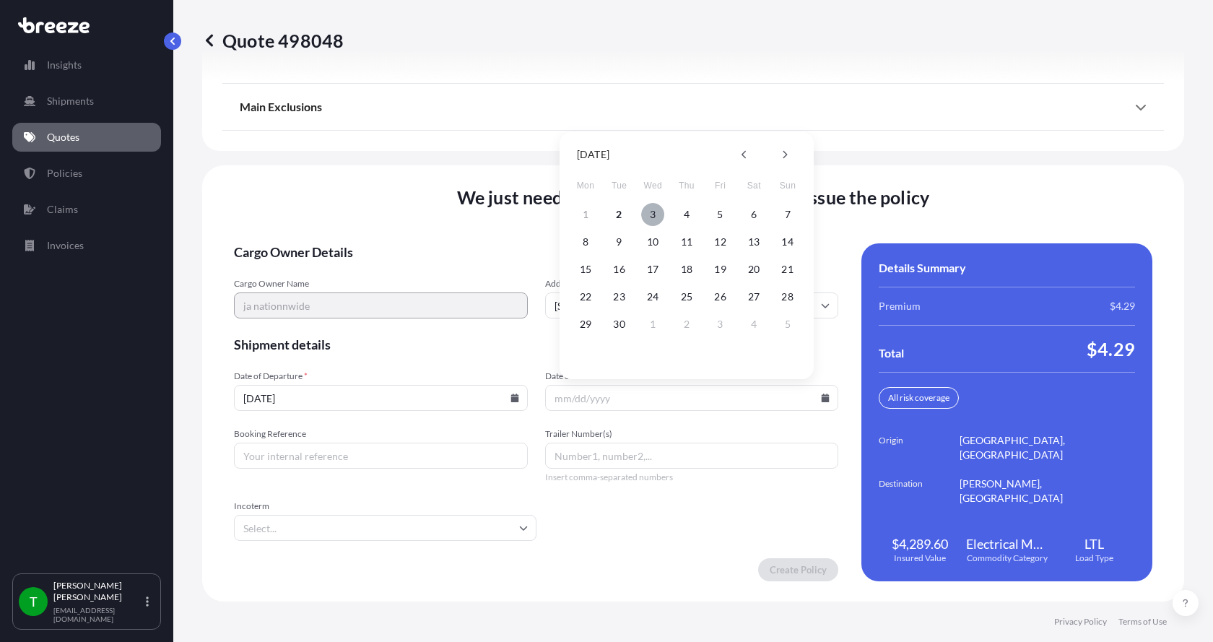
click at [655, 211] on button "3" at bounding box center [652, 214] width 23 height 23
type input "[DATE]"
